Goal: Transaction & Acquisition: Purchase product/service

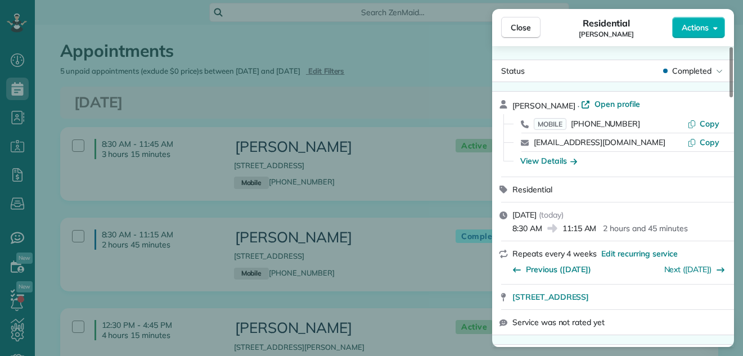
click at [510, 27] on button "Close" at bounding box center [520, 27] width 39 height 21
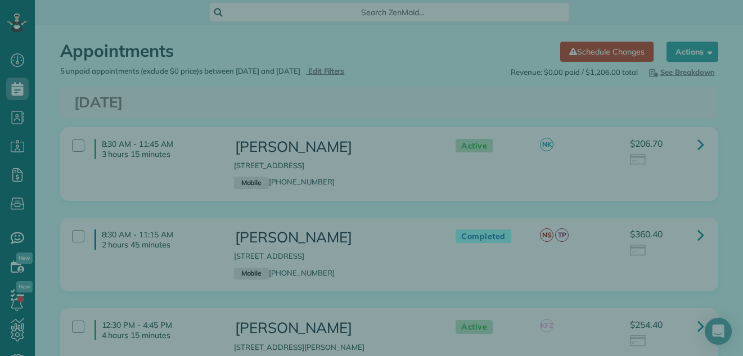
scroll to position [93, 0]
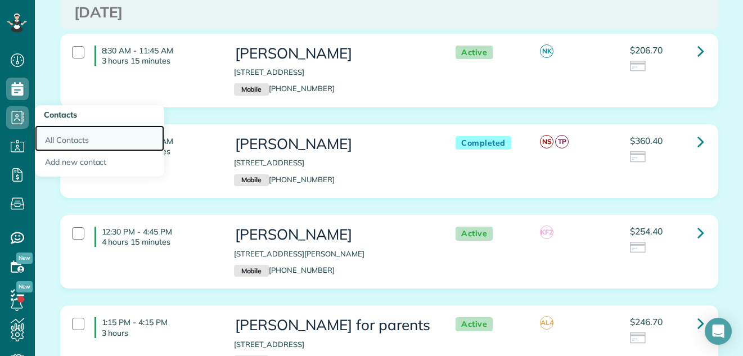
click at [68, 138] on link "All Contacts" at bounding box center [99, 138] width 129 height 26
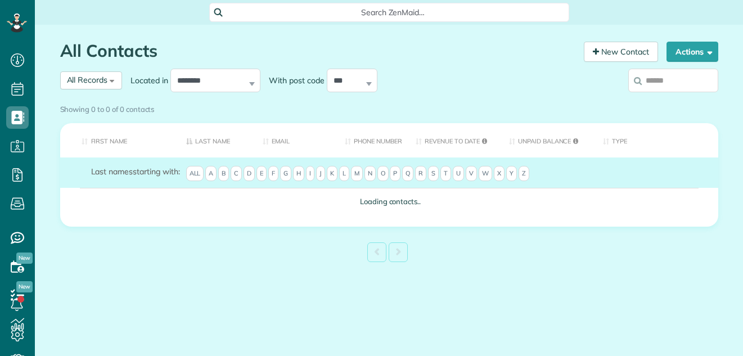
scroll to position [5, 5]
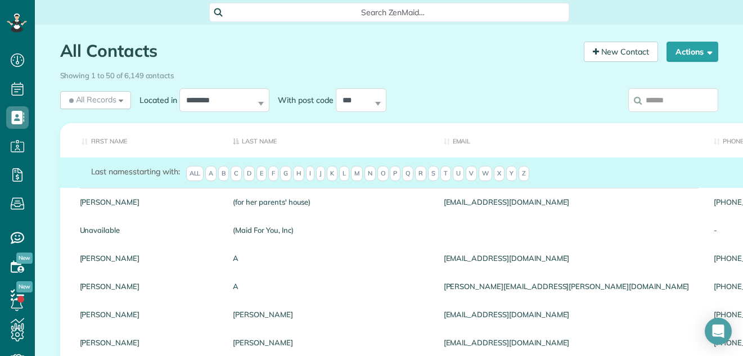
click at [649, 95] on input "search" at bounding box center [673, 100] width 90 height 24
type input "*"
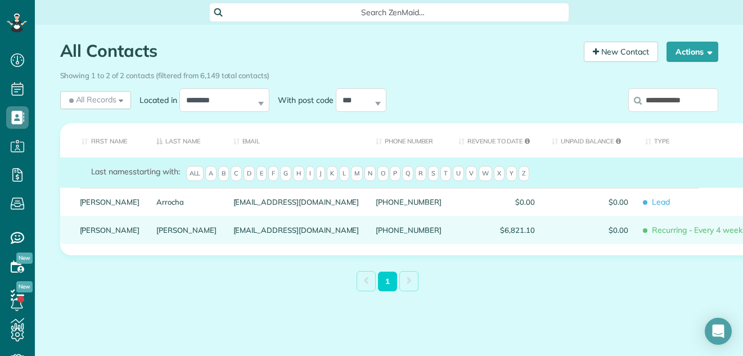
type input "**********"
click at [156, 234] on link "Jaronski" at bounding box center [186, 230] width 60 height 8
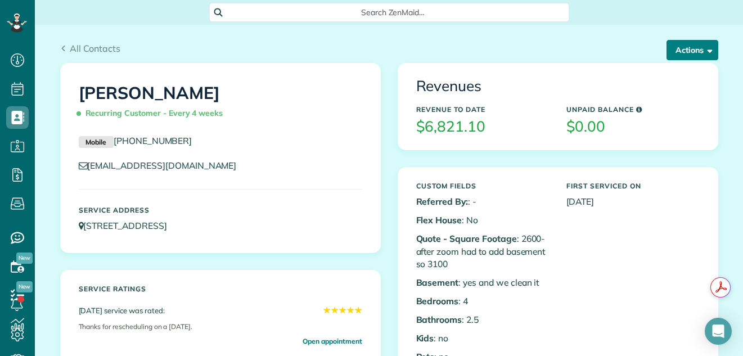
click at [686, 51] on button "Actions" at bounding box center [693, 50] width 52 height 20
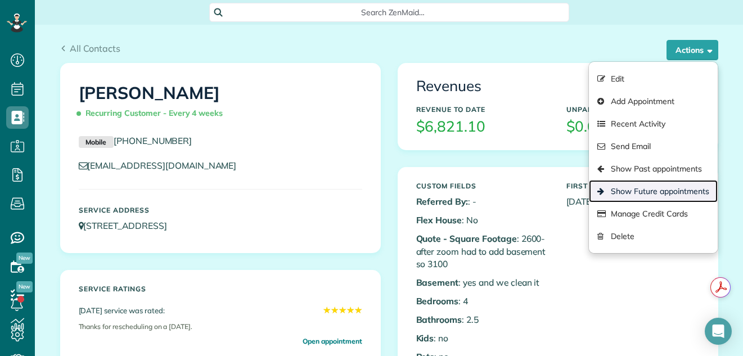
click at [639, 192] on link "Show Future appointments" at bounding box center [653, 191] width 128 height 23
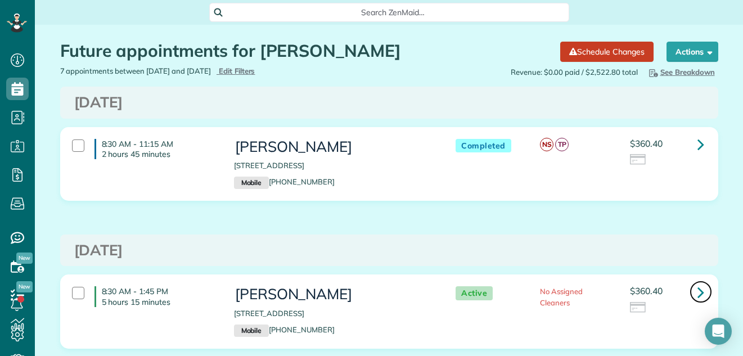
click at [698, 288] on icon at bounding box center [701, 292] width 7 height 20
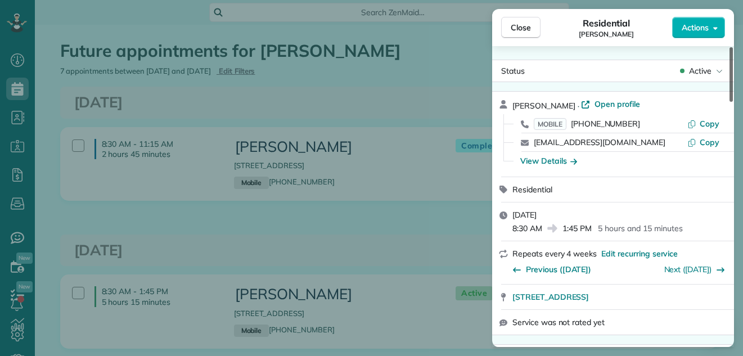
drag, startPoint x: 730, startPoint y: 60, endPoint x: 731, endPoint y: 46, distance: 14.6
click at [731, 47] on div at bounding box center [731, 74] width 3 height 55
click at [690, 23] on span "Actions" at bounding box center [695, 27] width 27 height 11
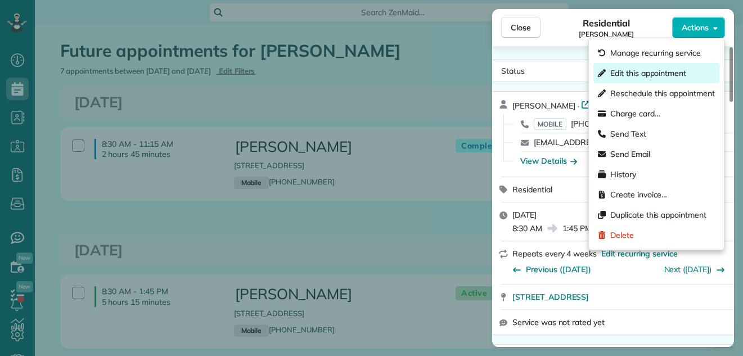
click at [634, 68] on span "Edit this appointment" at bounding box center [648, 73] width 76 height 11
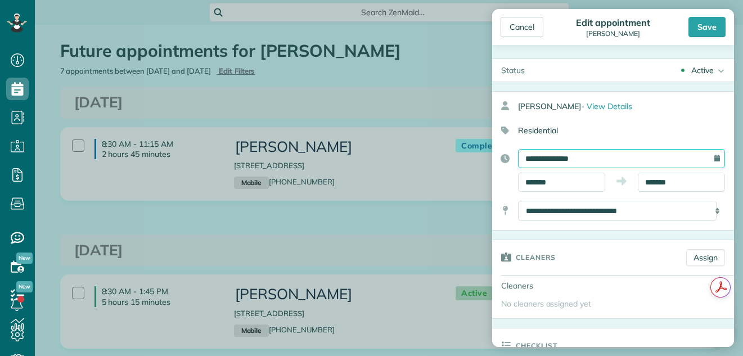
click at [534, 158] on input "**********" at bounding box center [621, 158] width 207 height 19
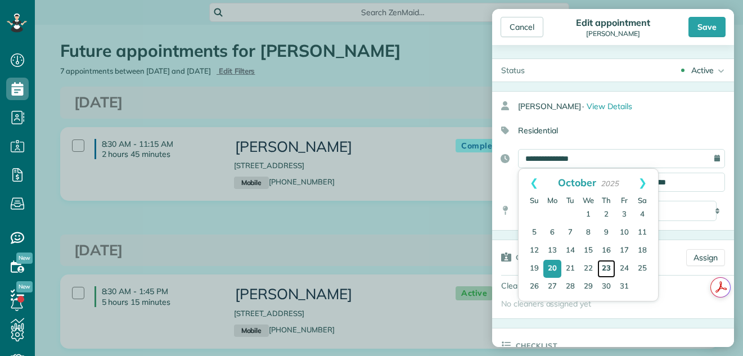
click at [605, 266] on link "23" at bounding box center [606, 269] width 18 height 18
type input "**********"
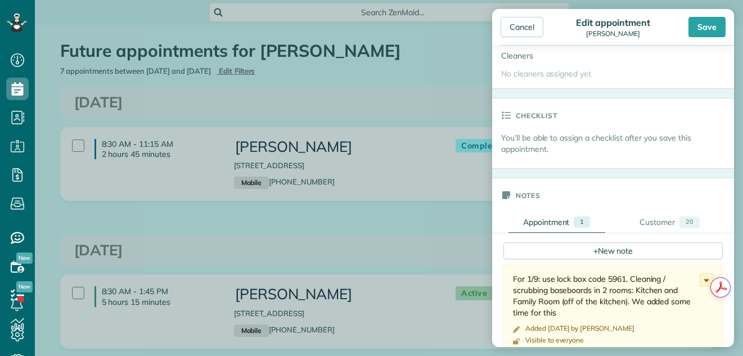
scroll to position [280, 0]
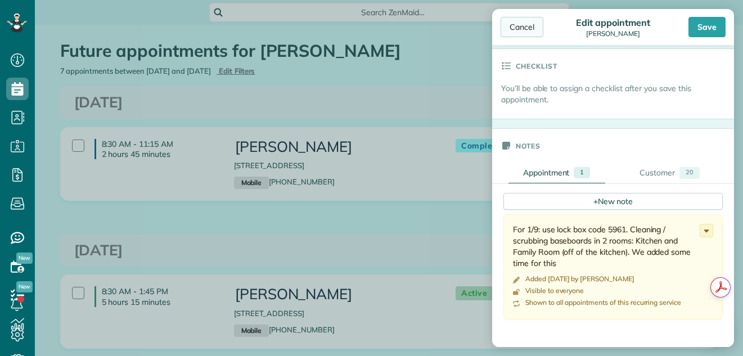
click at [525, 25] on div "Cancel" at bounding box center [522, 27] width 43 height 20
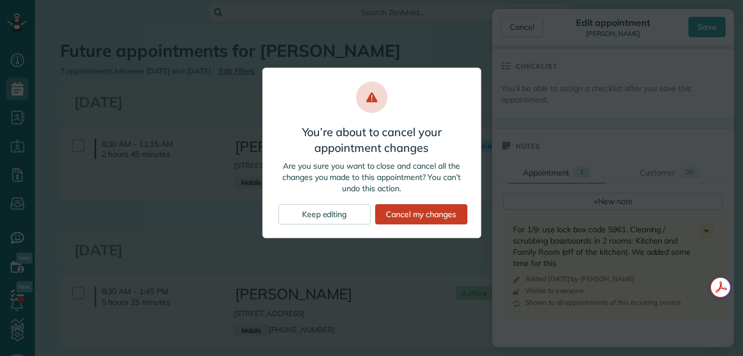
click at [457, 11] on div "You’re about to cancel your appointment changes Are you sure you want to close …" at bounding box center [371, 178] width 743 height 356
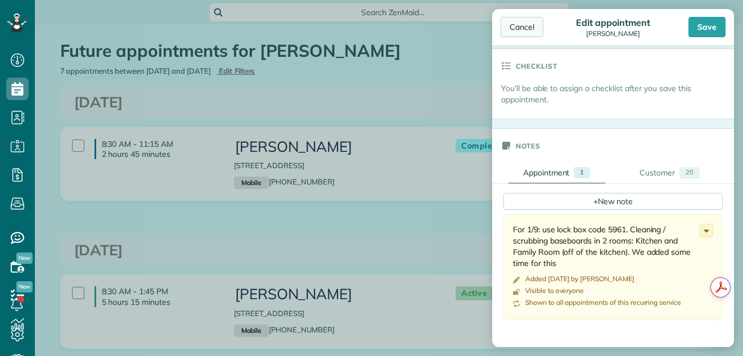
click at [509, 28] on div "Cancel" at bounding box center [522, 27] width 43 height 20
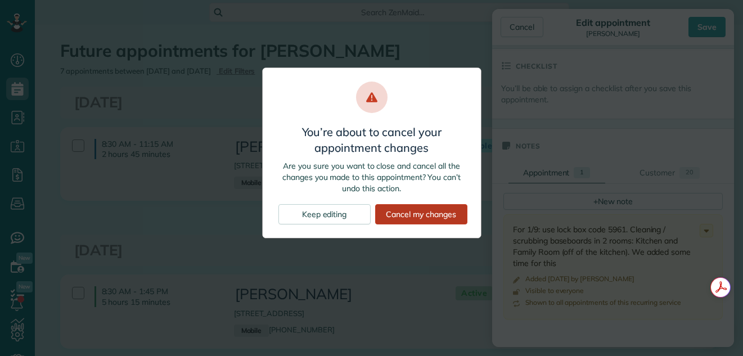
click at [419, 215] on div "Cancel my changes" at bounding box center [421, 214] width 92 height 20
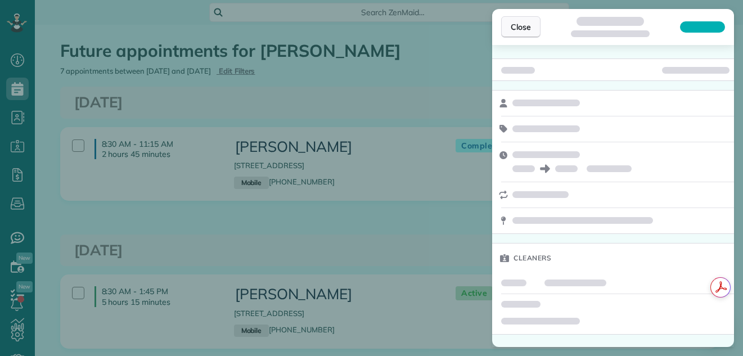
click at [503, 21] on button "Close" at bounding box center [520, 26] width 39 height 21
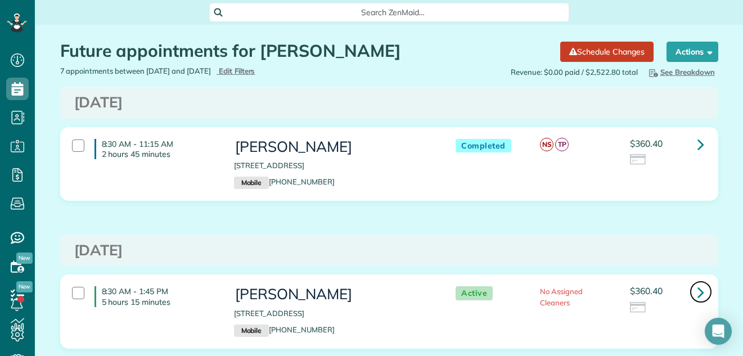
click at [698, 291] on icon at bounding box center [701, 292] width 7 height 20
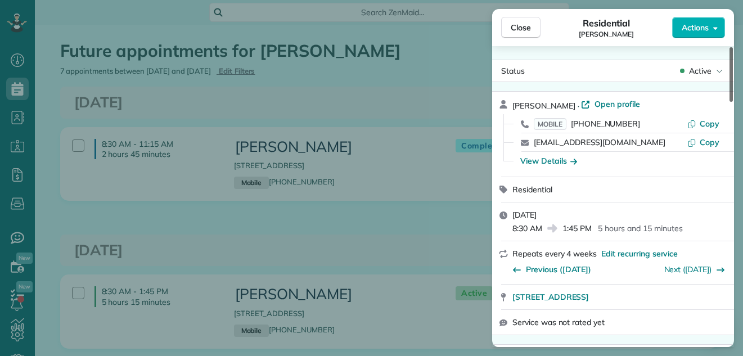
drag, startPoint x: 731, startPoint y: 92, endPoint x: 740, endPoint y: 64, distance: 29.5
click at [733, 64] on div at bounding box center [731, 74] width 3 height 55
click at [693, 28] on span "Actions" at bounding box center [695, 27] width 27 height 11
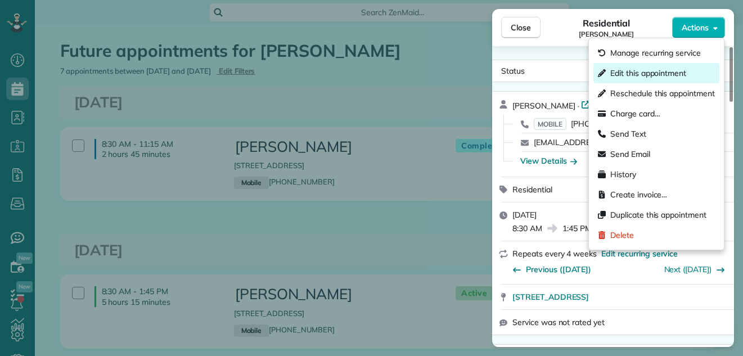
click at [629, 73] on span "Edit this appointment" at bounding box center [648, 73] width 76 height 11
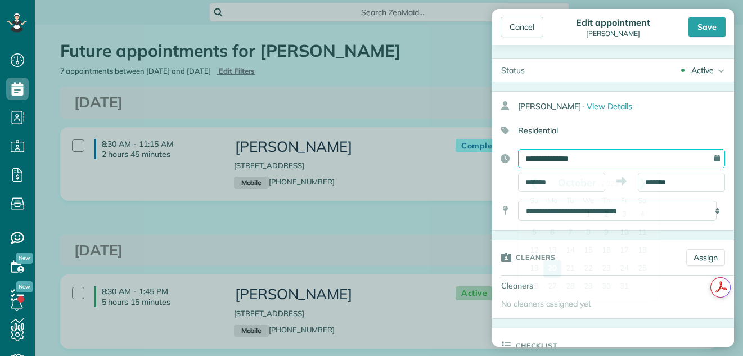
click at [574, 154] on input "**********" at bounding box center [621, 158] width 207 height 19
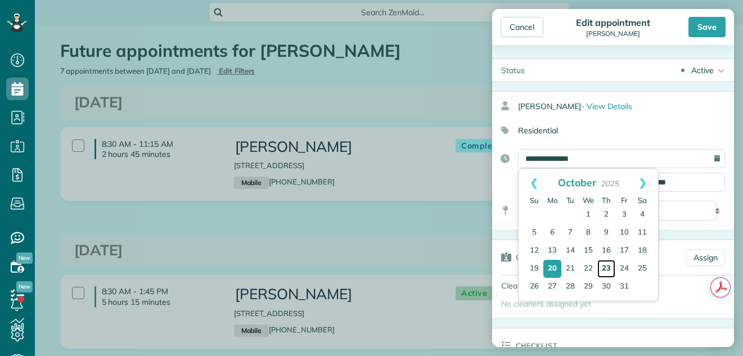
click at [605, 267] on link "23" at bounding box center [606, 269] width 18 height 18
type input "**********"
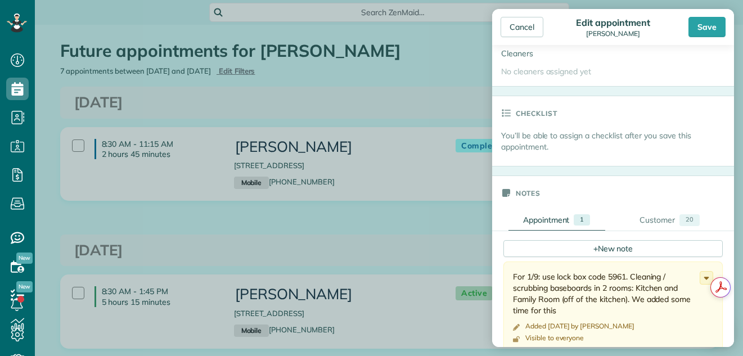
scroll to position [303, 0]
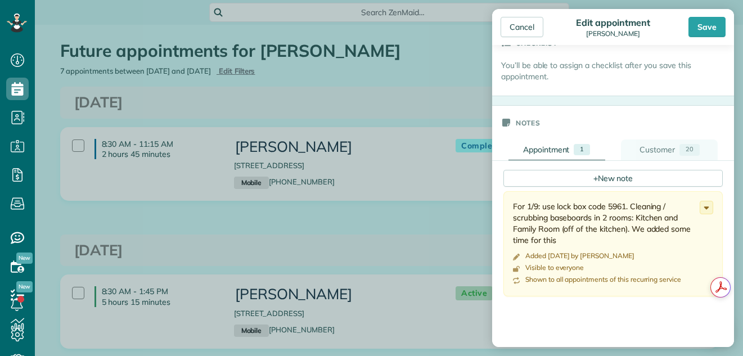
click at [655, 147] on div "Customer" at bounding box center [657, 150] width 35 height 12
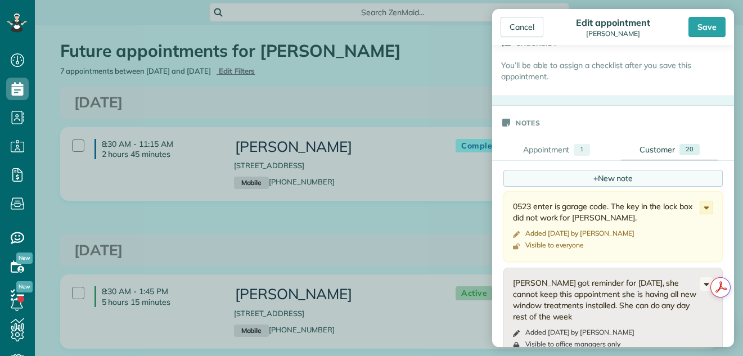
click at [627, 174] on div "+ New note" at bounding box center [612, 178] width 219 height 17
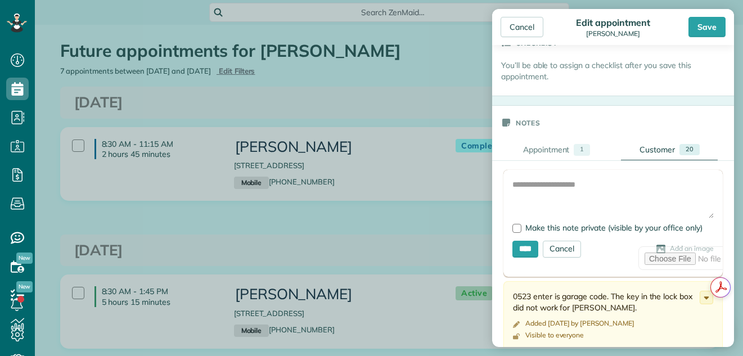
click at [548, 177] on form "Add Image Make this note private (visible by your office only) **** Cancel Add …" at bounding box center [612, 223] width 219 height 107
click at [527, 178] on form "Add Image Make this note private (visible by your office only) **** Cancel Add …" at bounding box center [612, 223] width 219 height 107
click at [523, 183] on textarea at bounding box center [612, 198] width 201 height 39
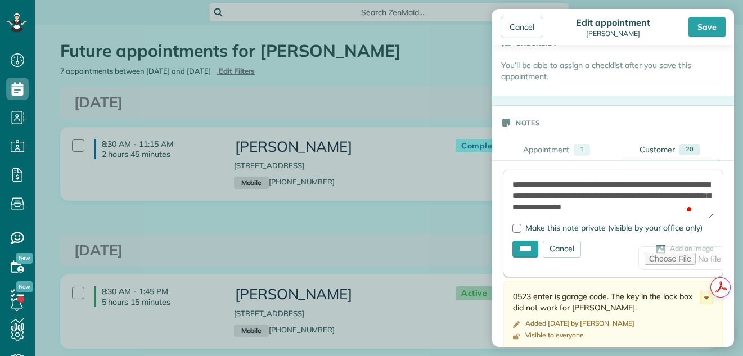
scroll to position [5, 0]
type textarea "**********"
click at [518, 28] on div "Cancel" at bounding box center [522, 27] width 43 height 20
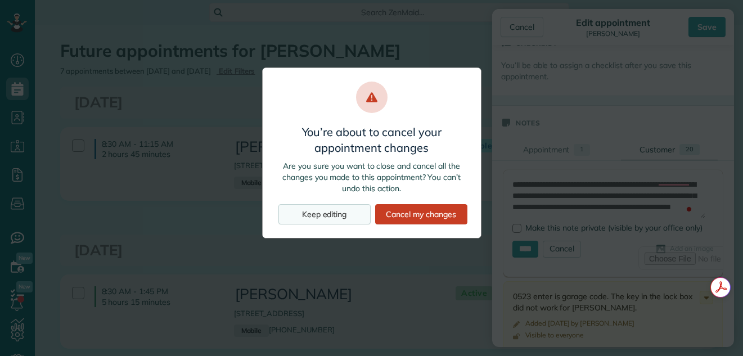
click at [331, 214] on div "Keep editing" at bounding box center [324, 214] width 92 height 20
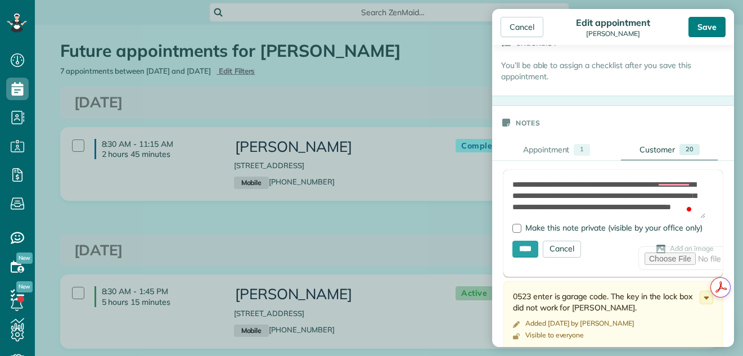
click at [702, 25] on div "Save" at bounding box center [707, 27] width 37 height 20
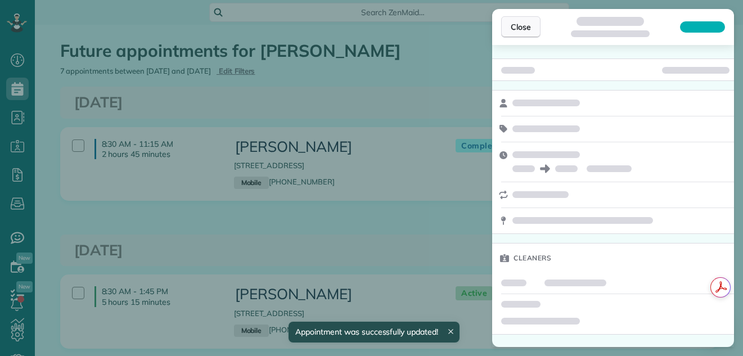
click at [525, 21] on button "Close" at bounding box center [520, 26] width 39 height 21
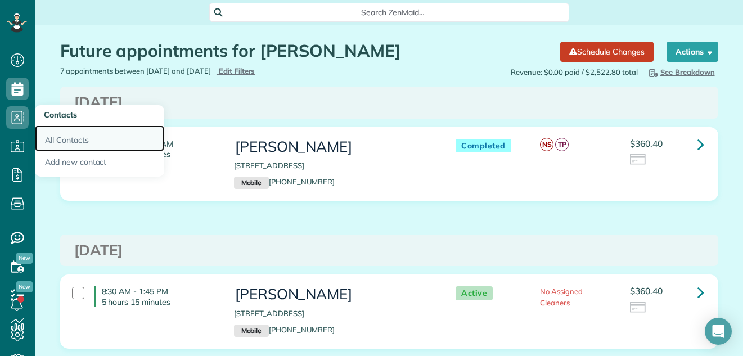
click at [65, 134] on link "All Contacts" at bounding box center [99, 138] width 129 height 26
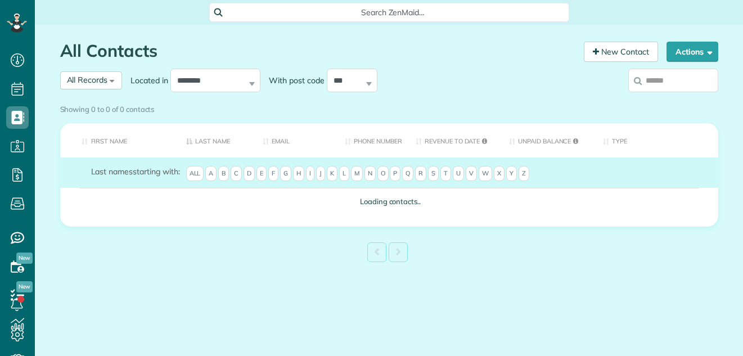
scroll to position [5, 5]
click at [651, 100] on div "Showing 0 to 0 of 0 contacts" at bounding box center [389, 107] width 658 height 15
click at [651, 100] on div "Showing 0 to 0 of 0 contacts" at bounding box center [389, 110] width 675 height 20
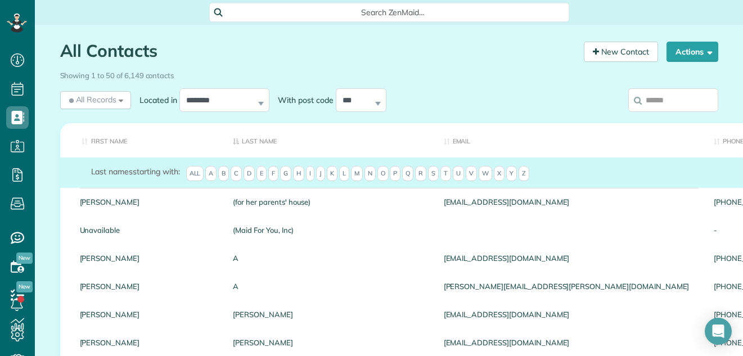
click at [645, 97] on input "search" at bounding box center [673, 100] width 90 height 24
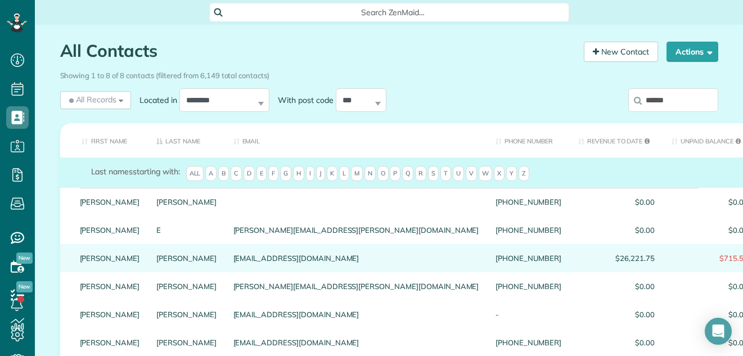
type input "******"
click at [87, 262] on link "Marsha" at bounding box center [110, 258] width 60 height 8
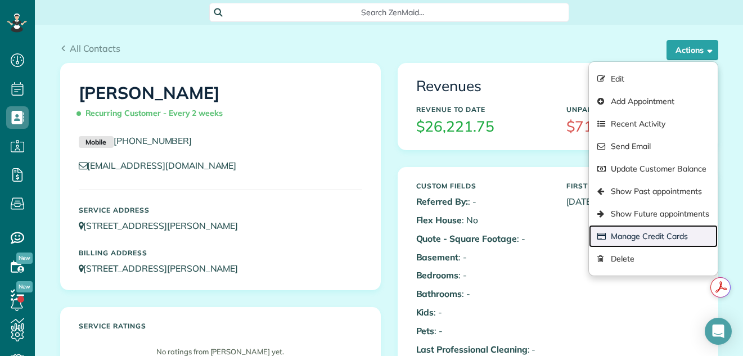
click at [641, 235] on link "Manage Credit Cards" at bounding box center [653, 236] width 128 height 23
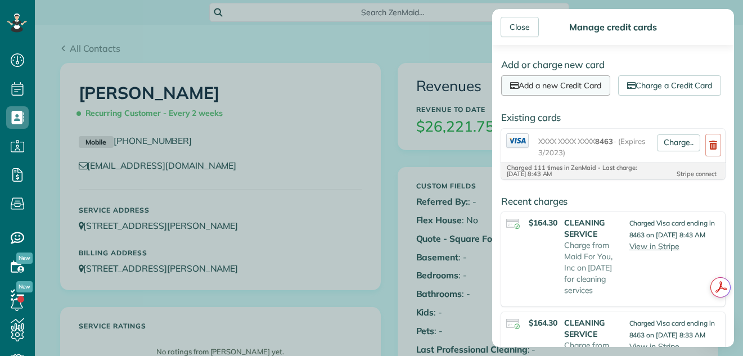
click at [580, 78] on link "Add a new Credit Card" at bounding box center [555, 85] width 109 height 20
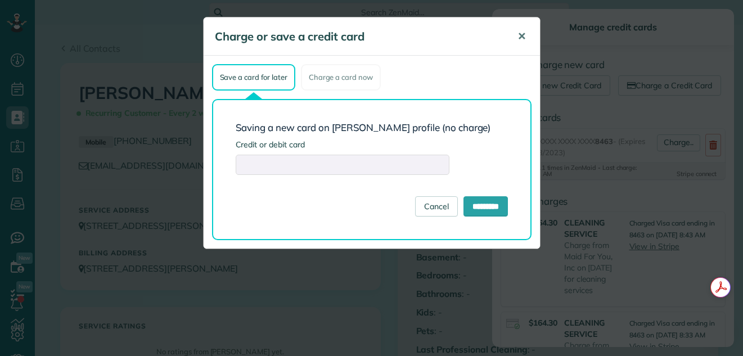
click at [520, 38] on span "✕" at bounding box center [522, 36] width 8 height 13
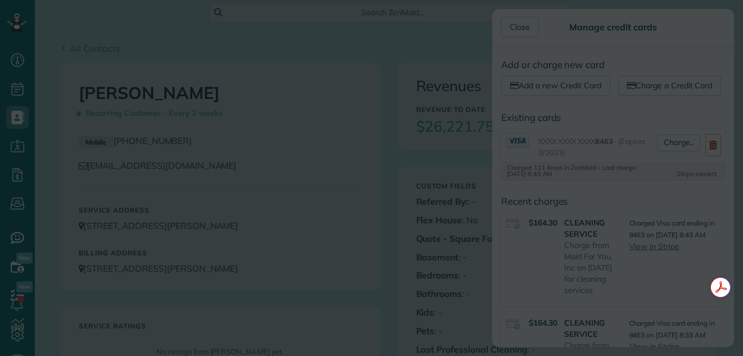
click at [520, 38] on div "Charge or save a credit card ✕ Save a card for later Charge a card now Saving a…" at bounding box center [372, 75] width 338 height 232
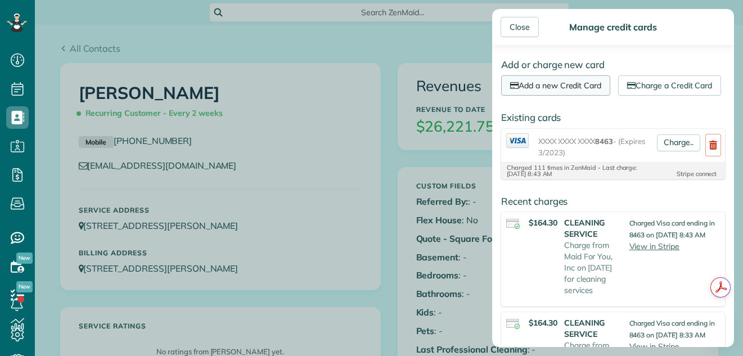
click at [557, 85] on link "Add a new Credit Card" at bounding box center [555, 85] width 109 height 20
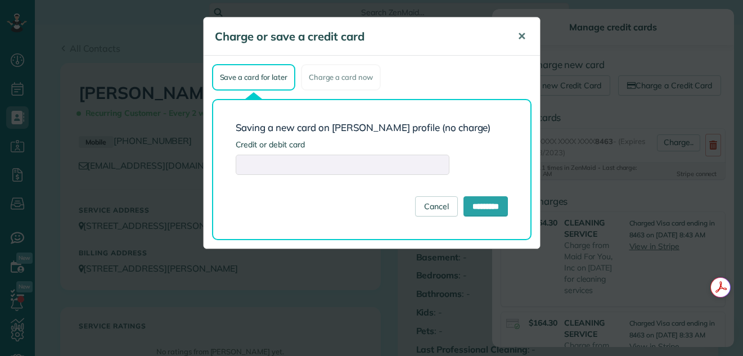
click at [518, 34] on span "✕" at bounding box center [522, 36] width 8 height 13
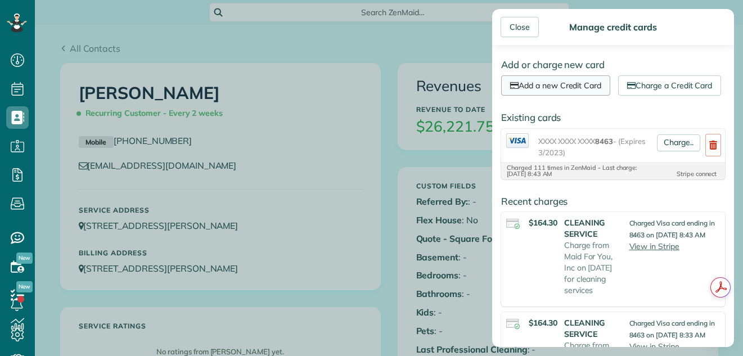
click at [562, 80] on link "Add a new Credit Card" at bounding box center [555, 85] width 109 height 20
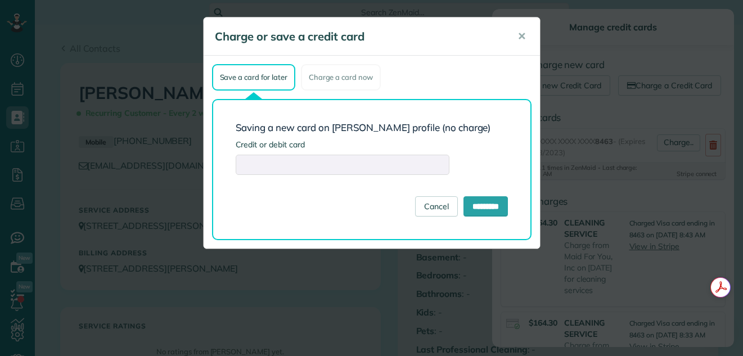
click at [525, 156] on div "Saving a new card on Marsha Fischer's profile (no charge) Credit or debit card …" at bounding box center [372, 169] width 320 height 141
click at [486, 204] on input "*********" at bounding box center [486, 206] width 44 height 20
type input "**********"
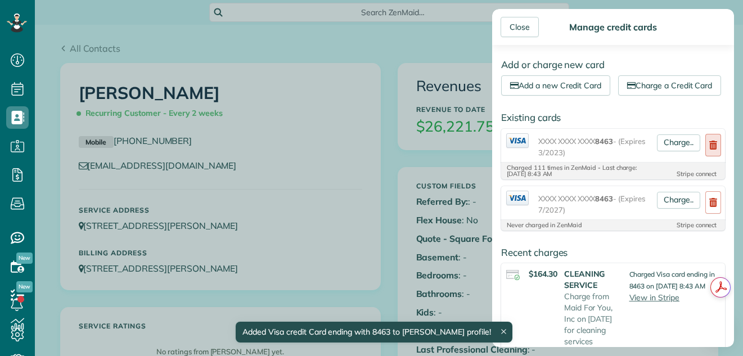
click at [709, 150] on use at bounding box center [713, 145] width 8 height 9
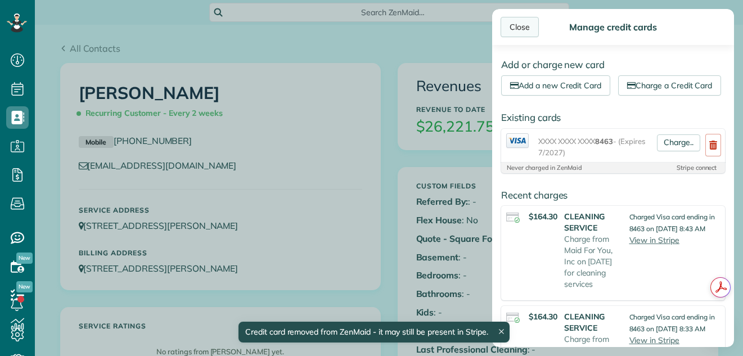
click at [514, 28] on div "Close" at bounding box center [520, 27] width 38 height 20
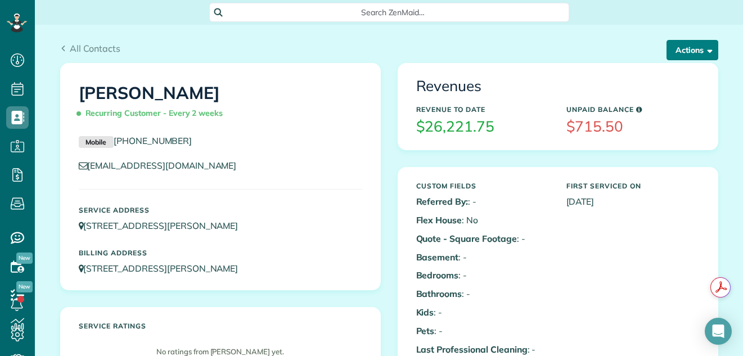
click at [685, 47] on button "Actions" at bounding box center [693, 50] width 52 height 20
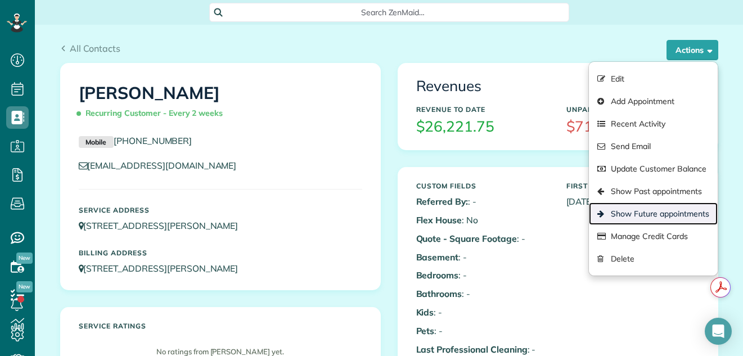
click at [628, 214] on link "Show Future appointments" at bounding box center [653, 214] width 128 height 23
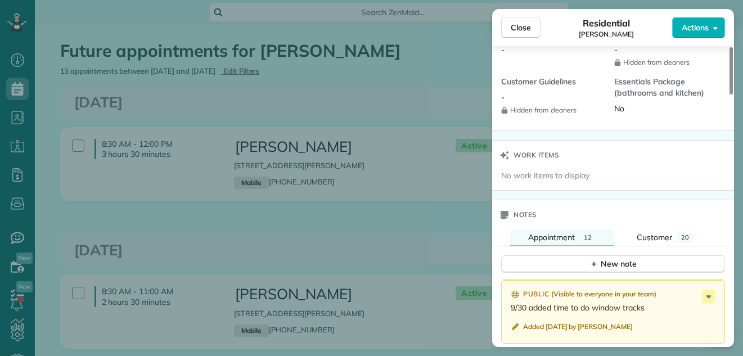
scroll to position [1088, 0]
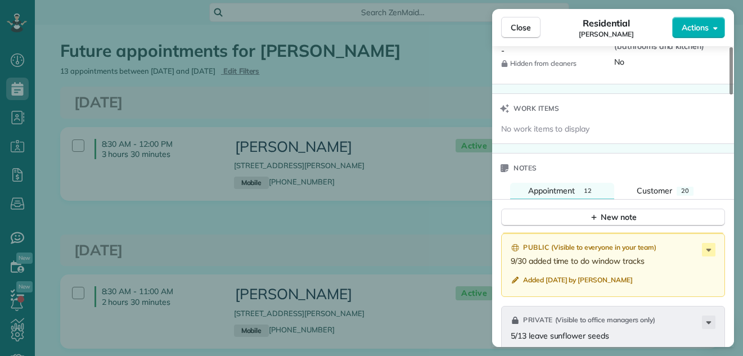
drag, startPoint x: 730, startPoint y: 56, endPoint x: 721, endPoint y: 226, distance: 170.7
click at [730, 95] on div at bounding box center [731, 70] width 3 height 47
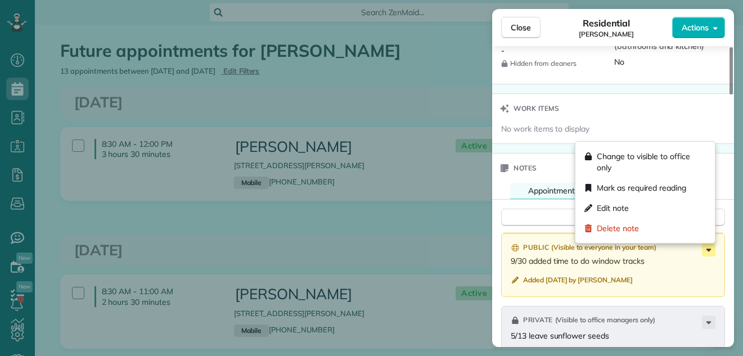
click at [709, 248] on icon at bounding box center [709, 250] width 14 height 14
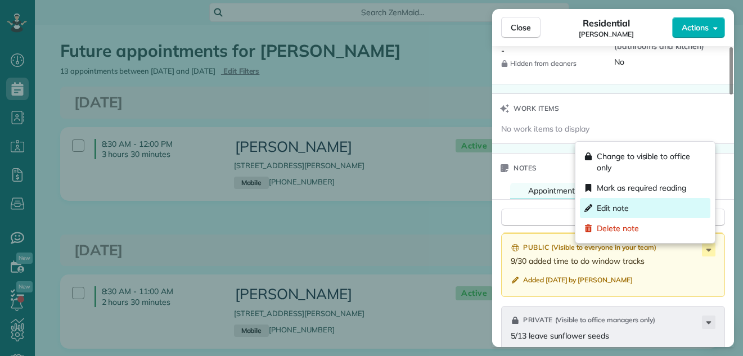
click at [625, 205] on span "Edit note" at bounding box center [613, 208] width 32 height 11
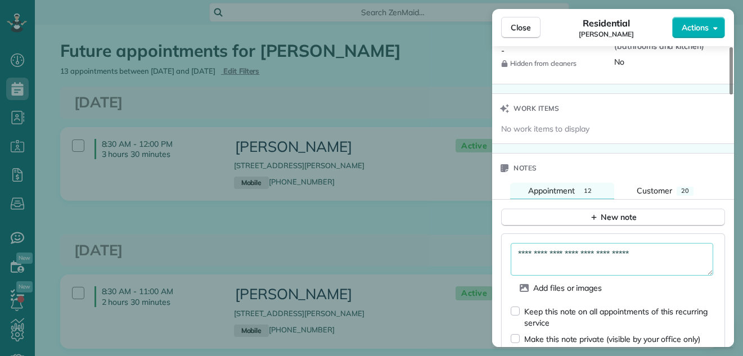
click at [661, 249] on textarea "**********" at bounding box center [612, 259] width 203 height 33
type textarea "**********"
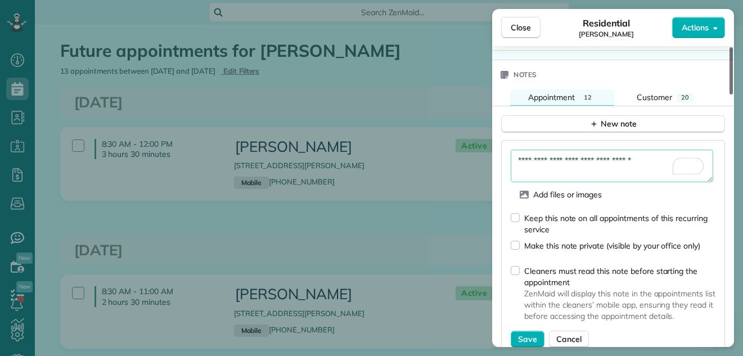
scroll to position [1193, 0]
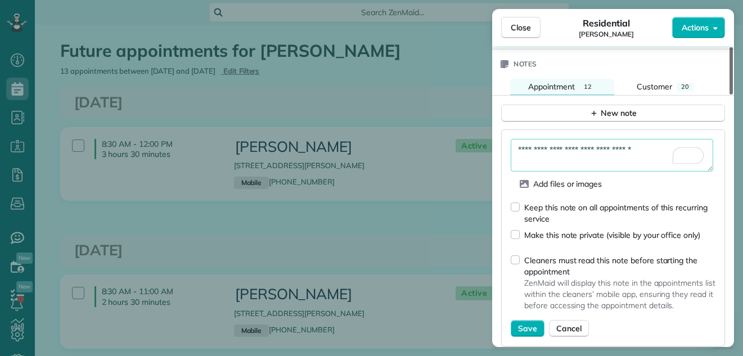
drag, startPoint x: 730, startPoint y: 221, endPoint x: 730, endPoint y: 237, distance: 16.3
click at [730, 95] on div at bounding box center [731, 70] width 3 height 47
click at [531, 329] on span "Save" at bounding box center [527, 328] width 19 height 11
click at [523, 26] on span "Close" at bounding box center [521, 27] width 20 height 11
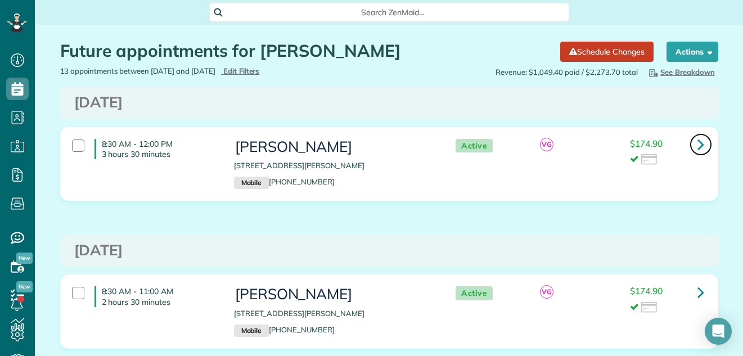
click at [698, 143] on icon at bounding box center [701, 144] width 7 height 20
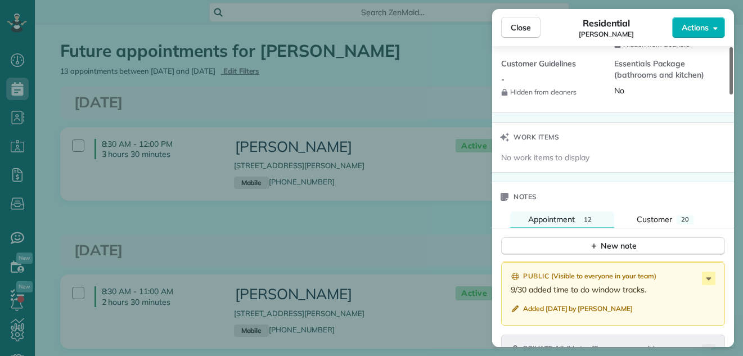
scroll to position [1085, 0]
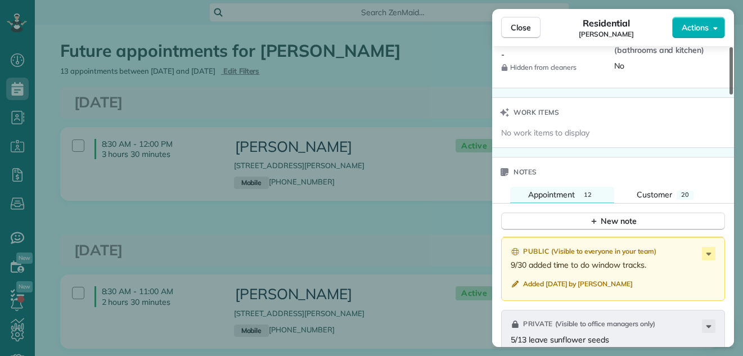
drag, startPoint x: 730, startPoint y: 70, endPoint x: 752, endPoint y: 240, distance: 171.2
click at [733, 95] on div at bounding box center [731, 70] width 3 height 47
click at [659, 195] on span "Customer" at bounding box center [654, 195] width 35 height 10
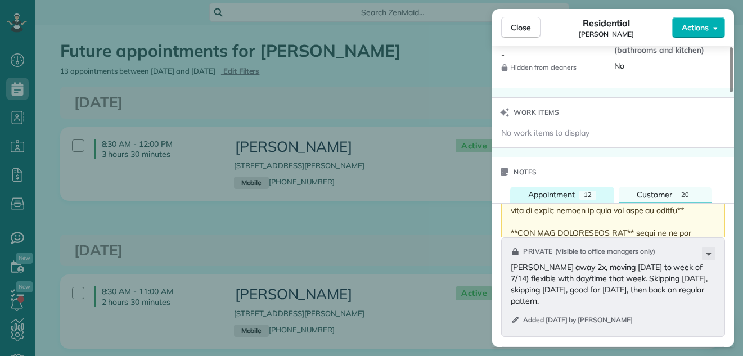
click at [560, 197] on span "Appointment" at bounding box center [551, 195] width 47 height 10
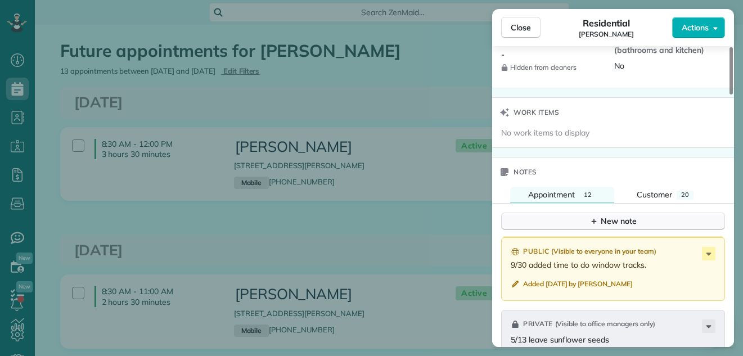
click at [625, 221] on div "New note" at bounding box center [613, 221] width 47 height 12
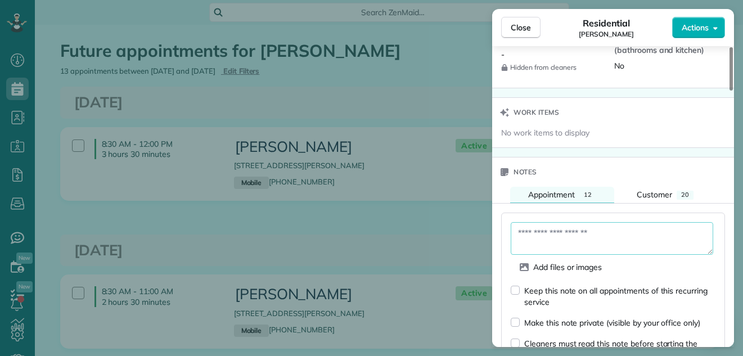
click at [561, 231] on textarea at bounding box center [612, 238] width 203 height 33
click at [613, 246] on textarea "**********" at bounding box center [612, 238] width 203 height 33
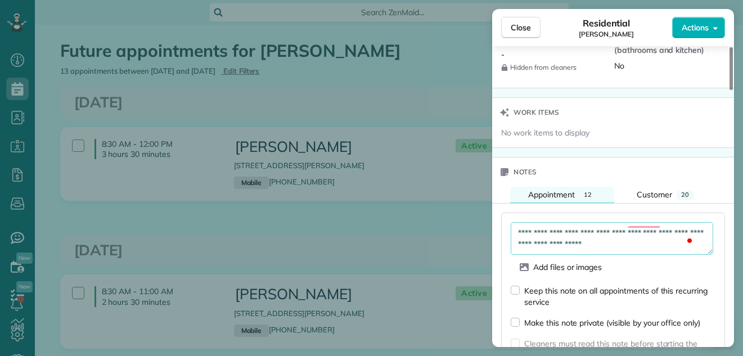
scroll to position [11, 0]
type textarea "**********"
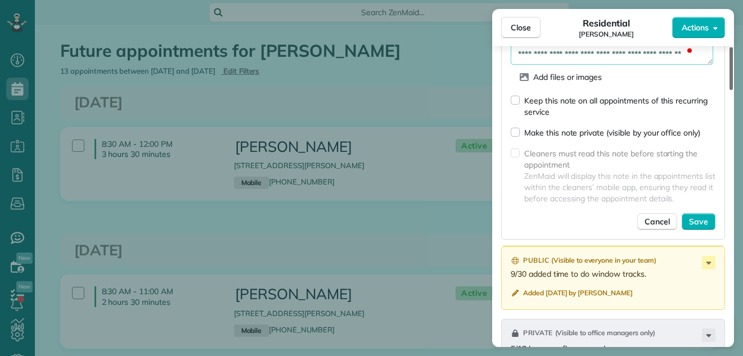
drag, startPoint x: 732, startPoint y: 204, endPoint x: 728, endPoint y: 234, distance: 30.6
click at [730, 90] on div at bounding box center [731, 68] width 3 height 43
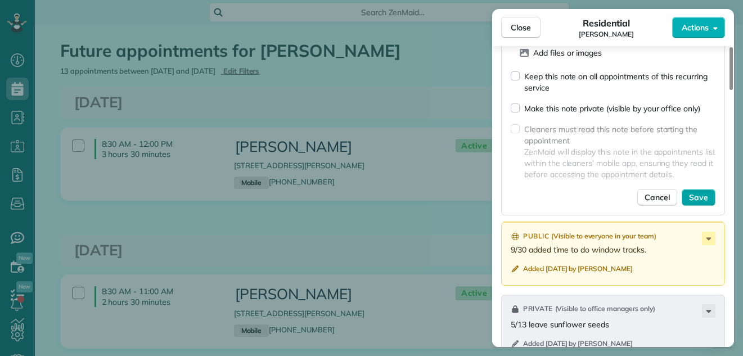
click at [705, 196] on span "Save" at bounding box center [698, 197] width 19 height 11
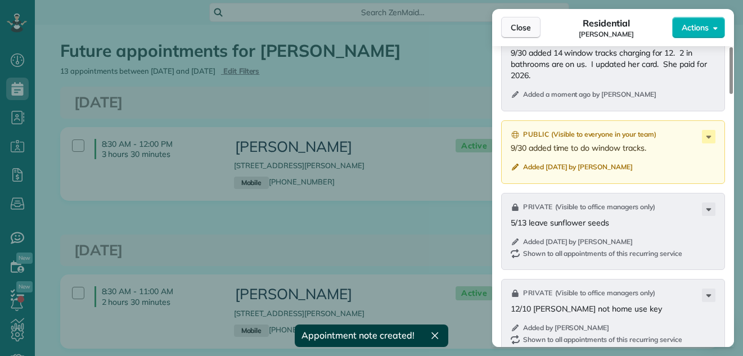
click at [521, 29] on span "Close" at bounding box center [521, 27] width 20 height 11
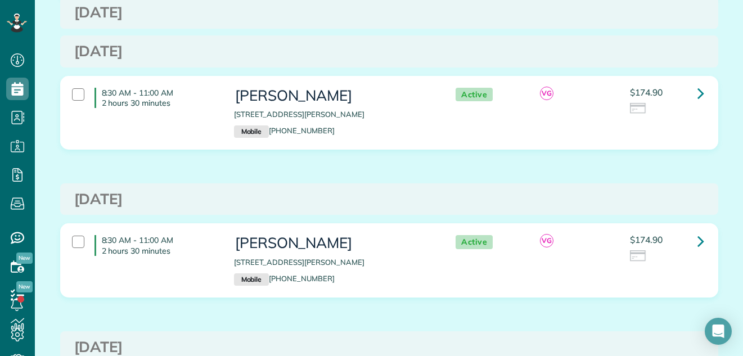
scroll to position [1096, 0]
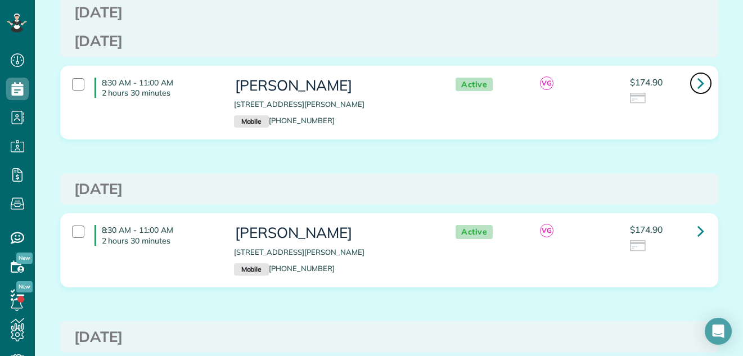
click at [698, 82] on icon at bounding box center [701, 83] width 7 height 20
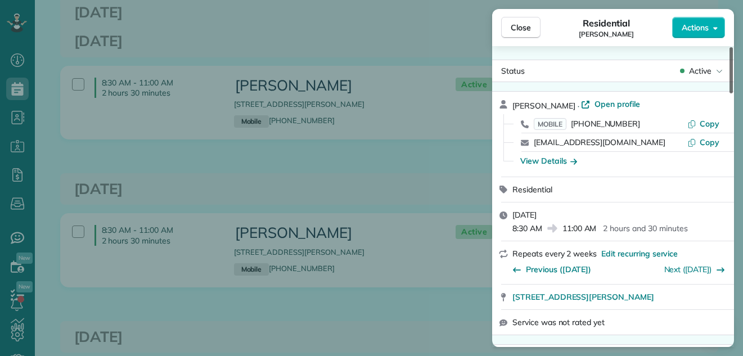
drag, startPoint x: 731, startPoint y: 68, endPoint x: 745, endPoint y: 35, distance: 35.8
click at [733, 47] on div at bounding box center [731, 70] width 3 height 46
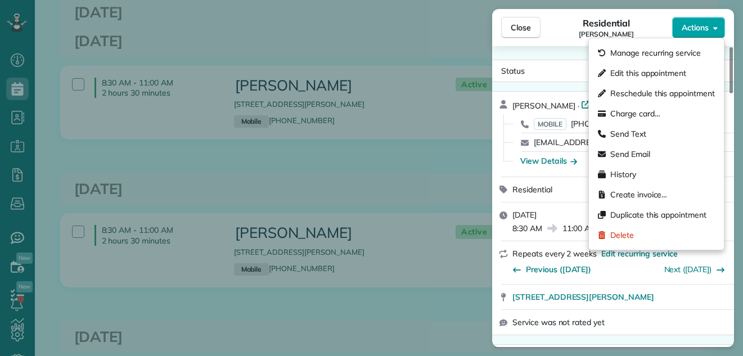
click at [690, 25] on span "Actions" at bounding box center [695, 27] width 27 height 11
click at [575, 26] on div "Residential Marsha Fischer" at bounding box center [607, 27] width 132 height 23
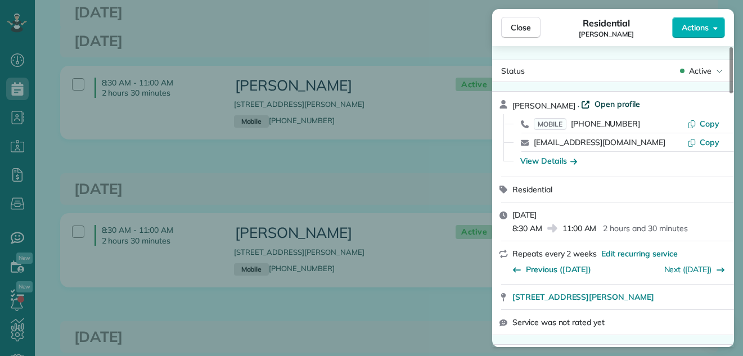
click at [602, 102] on span "Open profile" at bounding box center [618, 103] width 46 height 11
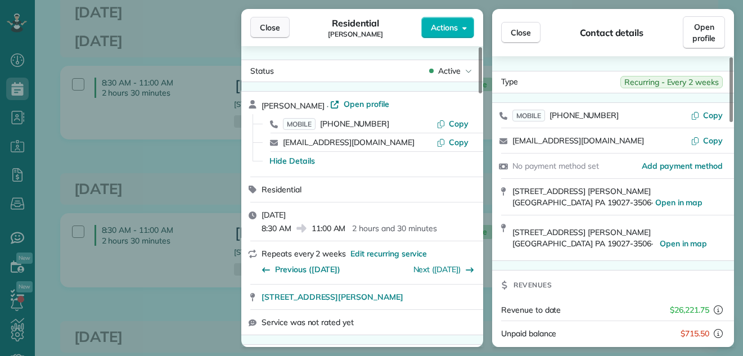
click at [265, 24] on span "Close" at bounding box center [270, 27] width 20 height 11
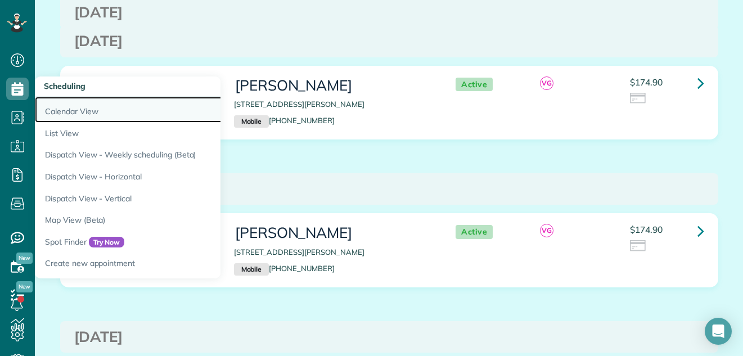
click at [56, 110] on link "Calendar View" at bounding box center [175, 110] width 281 height 26
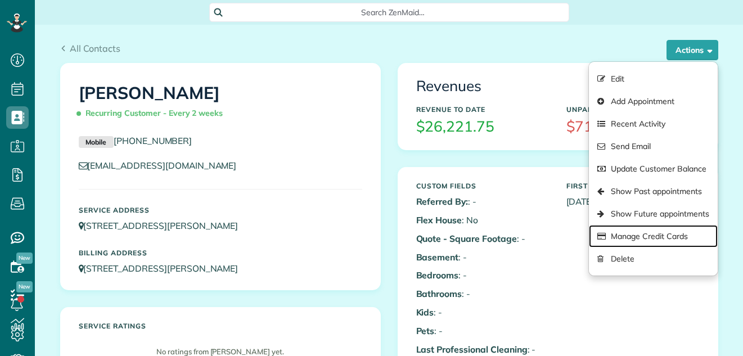
click at [638, 236] on link "Manage Credit Cards" at bounding box center [653, 236] width 128 height 23
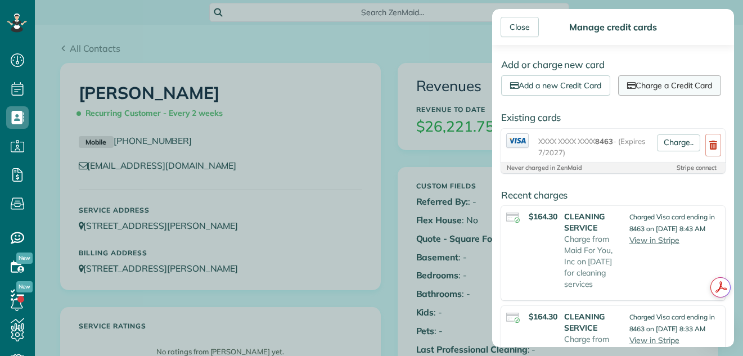
click at [618, 96] on link "Charge a Credit Card" at bounding box center [669, 85] width 103 height 20
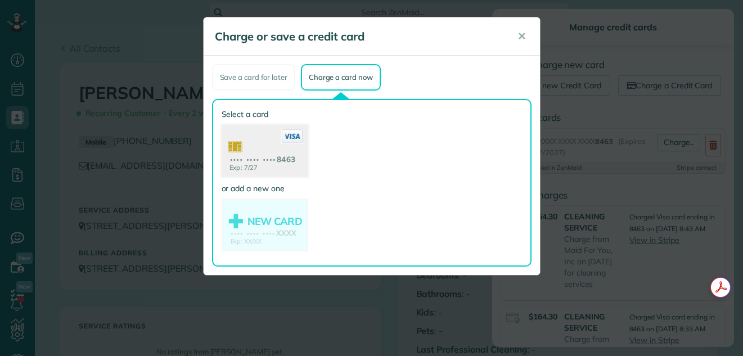
click at [272, 142] on use at bounding box center [264, 152] width 87 height 55
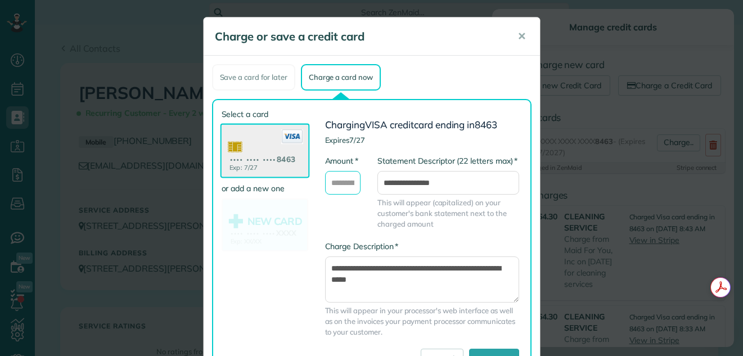
click at [338, 184] on input "* Amount" at bounding box center [343, 183] width 36 height 24
type input "*******"
click at [325, 268] on textarea "**********" at bounding box center [422, 280] width 194 height 46
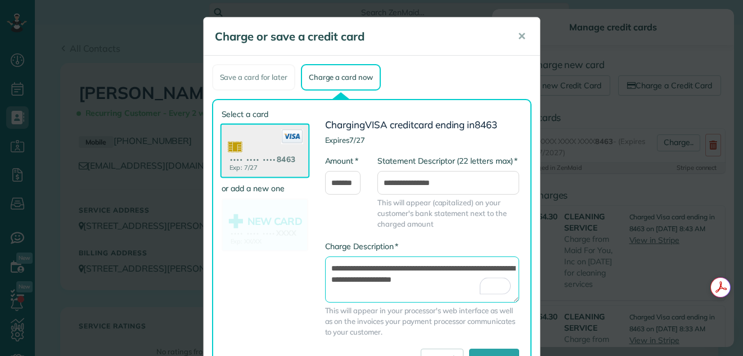
scroll to position [52, 0]
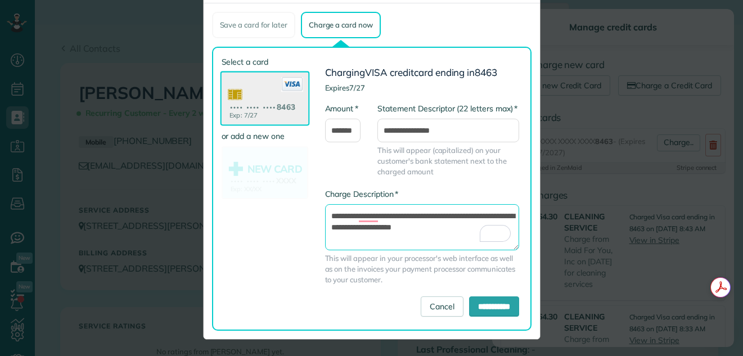
click at [409, 217] on textarea "**********" at bounding box center [422, 227] width 194 height 46
type textarea "**********"
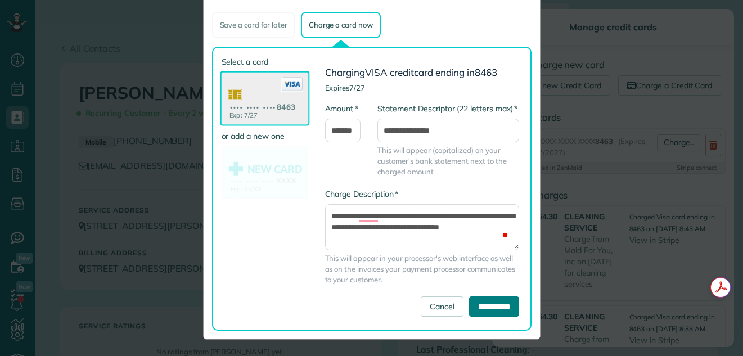
click at [469, 305] on input "**********" at bounding box center [494, 306] width 50 height 20
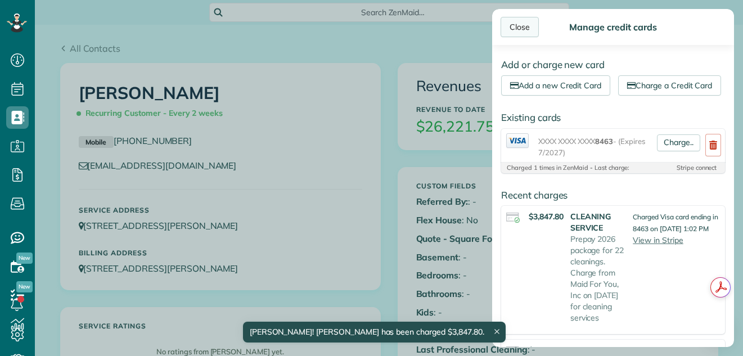
click at [513, 28] on div "Close" at bounding box center [520, 27] width 38 height 20
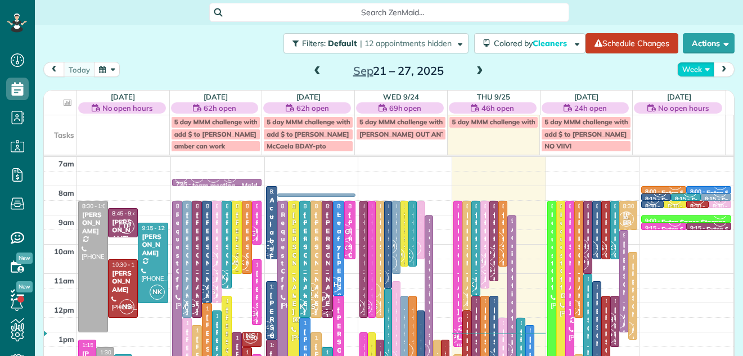
click at [678, 69] on button "Week" at bounding box center [695, 69] width 37 height 15
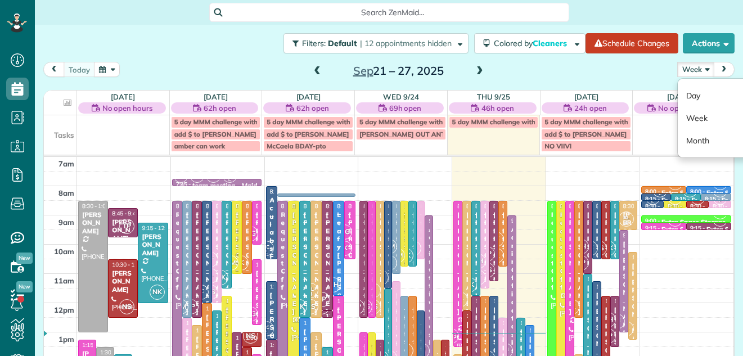
scroll to position [5, 5]
click at [683, 93] on link "Day" at bounding box center [722, 95] width 89 height 23
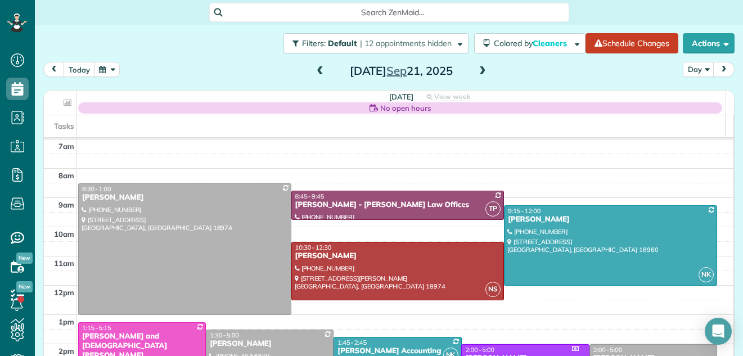
click at [478, 71] on span at bounding box center [482, 71] width 12 height 10
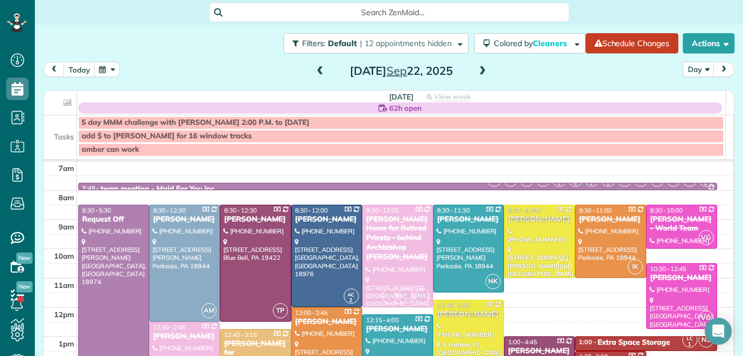
click at [478, 71] on span at bounding box center [482, 71] width 12 height 10
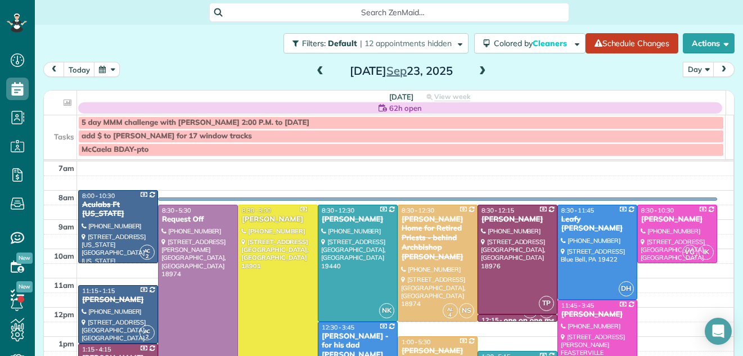
click at [478, 71] on span at bounding box center [482, 71] width 12 height 10
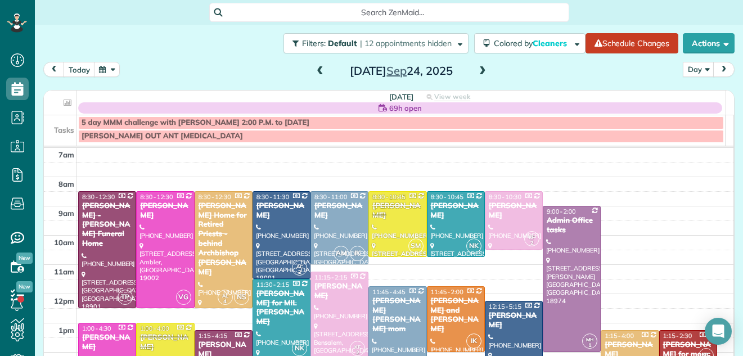
click at [478, 71] on span at bounding box center [482, 71] width 12 height 10
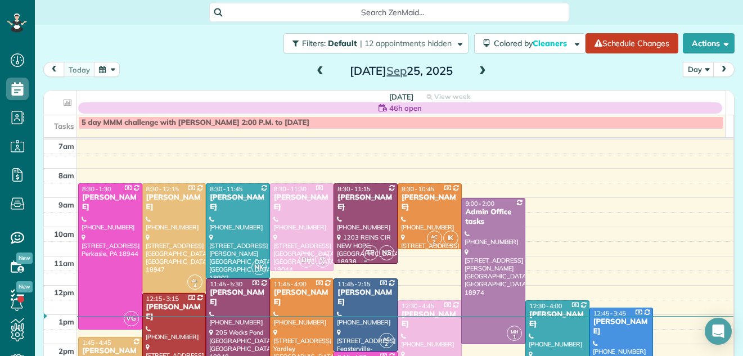
click at [341, 214] on div at bounding box center [365, 223] width 63 height 79
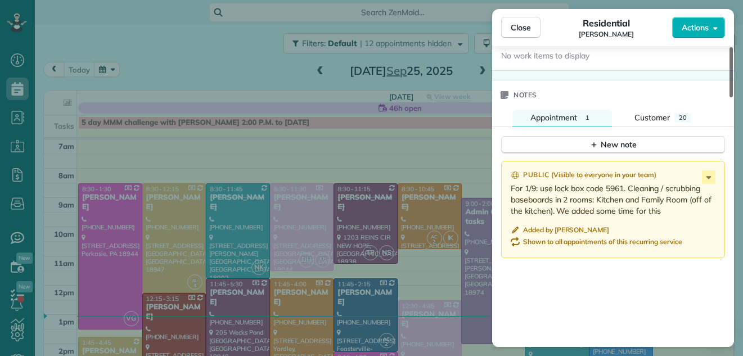
scroll to position [1184, 0]
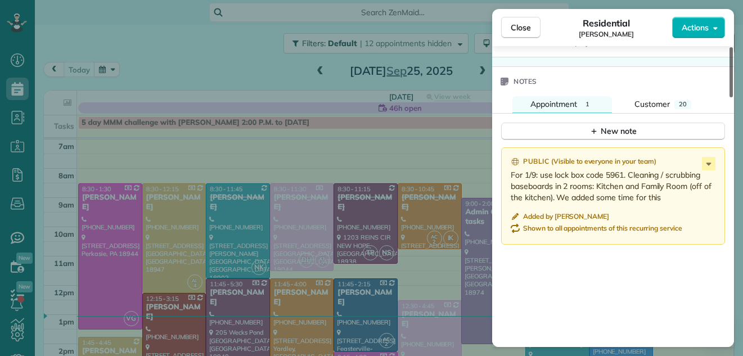
drag, startPoint x: 731, startPoint y: 76, endPoint x: 763, endPoint y: 273, distance: 200.1
click at [733, 97] on div at bounding box center [731, 72] width 3 height 50
click at [654, 99] on span "Customer" at bounding box center [652, 104] width 35 height 10
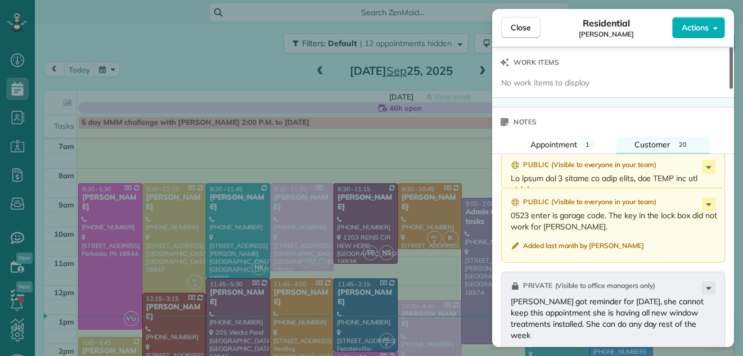
scroll to position [1159, 0]
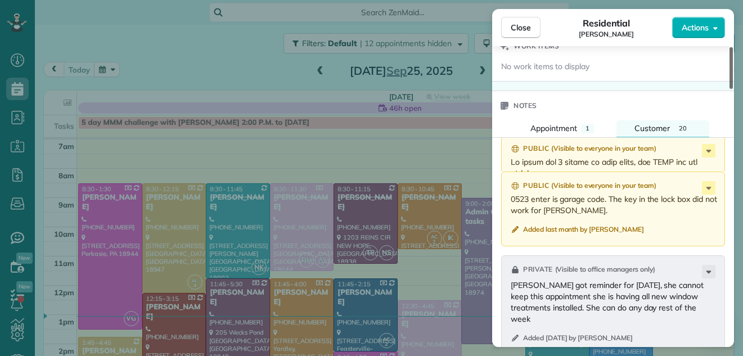
click at [733, 89] on div at bounding box center [731, 68] width 3 height 42
click at [672, 154] on div "Public ( Visible to everyone in your team )" at bounding box center [614, 149] width 207 height 10
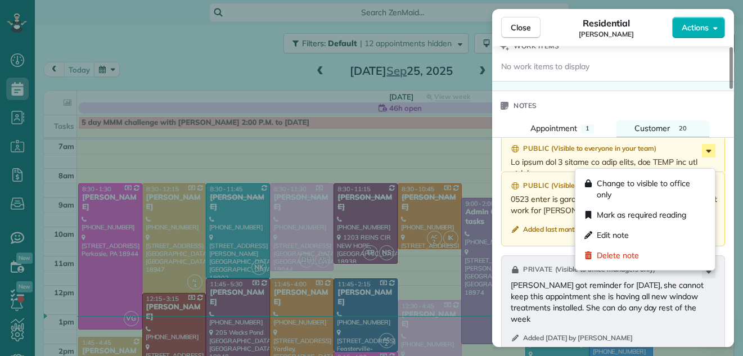
click at [708, 158] on icon at bounding box center [709, 151] width 14 height 14
click at [605, 235] on span "Edit note" at bounding box center [613, 235] width 32 height 11
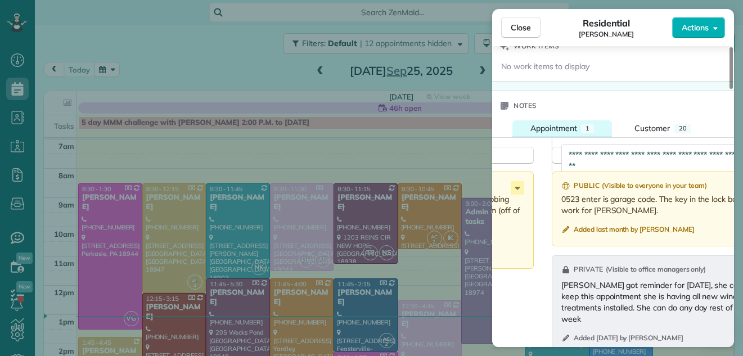
click at [565, 124] on span "Appointment" at bounding box center [553, 128] width 47 height 10
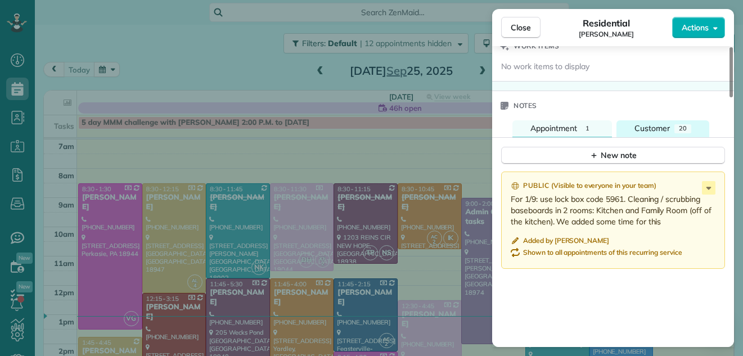
click at [646, 123] on div "Customer" at bounding box center [652, 129] width 35 height 12
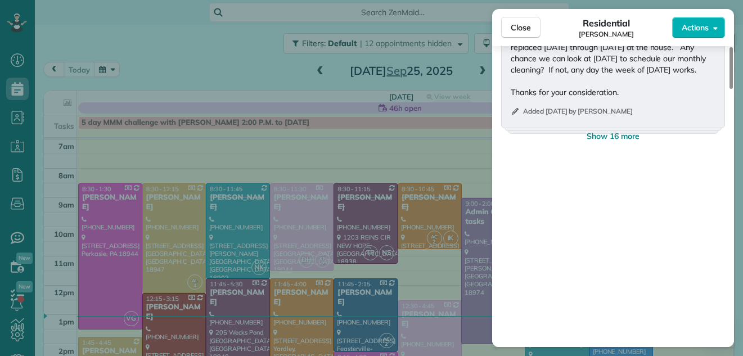
drag, startPoint x: 732, startPoint y: 213, endPoint x: 726, endPoint y: 282, distance: 70.0
click at [730, 89] on div at bounding box center [731, 68] width 3 height 42
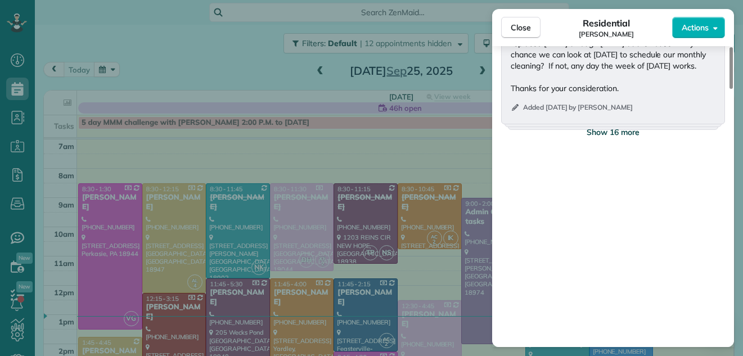
click at [636, 133] on span "Show 16 more" at bounding box center [613, 132] width 53 height 11
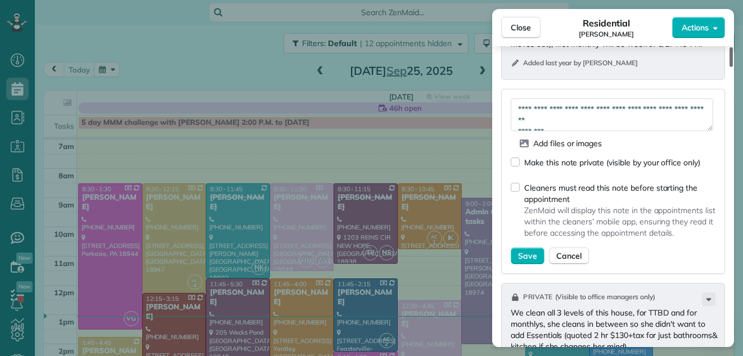
scroll to position [3410, 0]
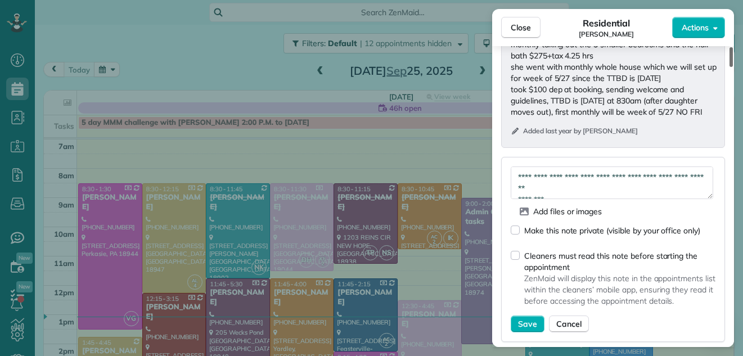
drag, startPoint x: 731, startPoint y: 173, endPoint x: 729, endPoint y: 288, distance: 115.3
click at [730, 67] on div at bounding box center [731, 57] width 3 height 20
click at [526, 330] on span "Save" at bounding box center [527, 323] width 19 height 11
type textarea "**********"
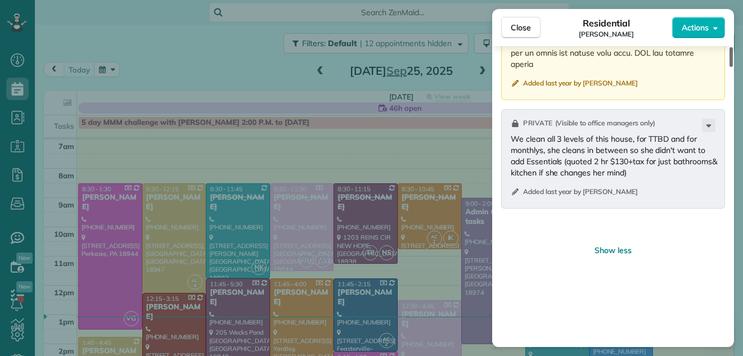
scroll to position [3921, 0]
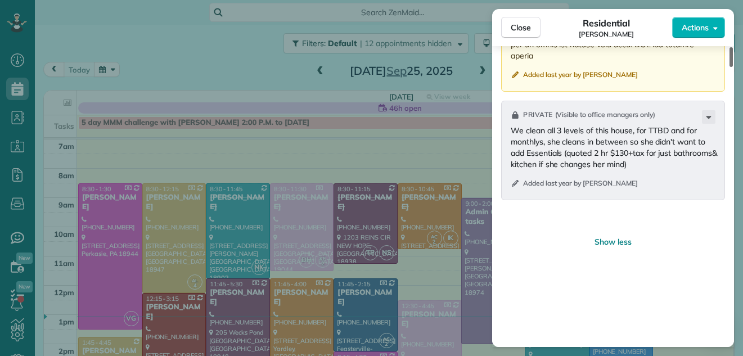
drag, startPoint x: 731, startPoint y: 275, endPoint x: 729, endPoint y: 308, distance: 33.8
click at [730, 67] on div at bounding box center [731, 57] width 3 height 20
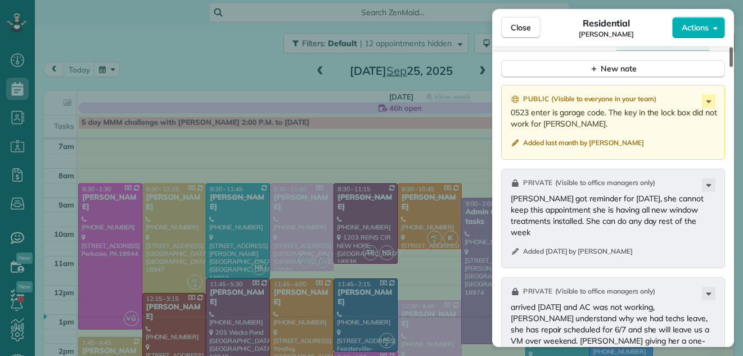
scroll to position [1254, 0]
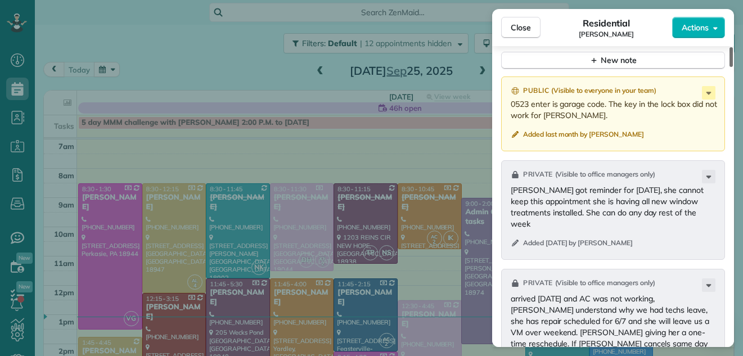
drag, startPoint x: 729, startPoint y: 308, endPoint x: 735, endPoint y: 132, distance: 176.2
click at [733, 67] on div at bounding box center [731, 57] width 3 height 20
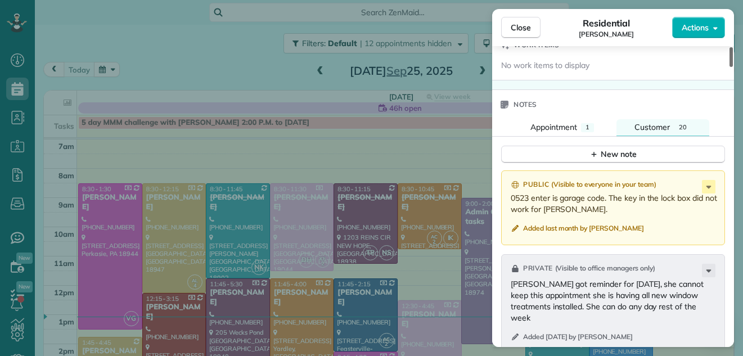
drag, startPoint x: 731, startPoint y: 135, endPoint x: 732, endPoint y: 129, distance: 6.2
click at [732, 67] on div at bounding box center [731, 57] width 3 height 20
click at [617, 154] on div "New note" at bounding box center [613, 155] width 47 height 12
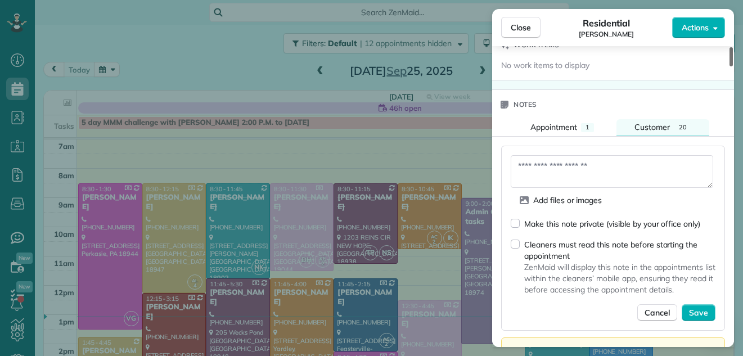
scroll to position [1125, 0]
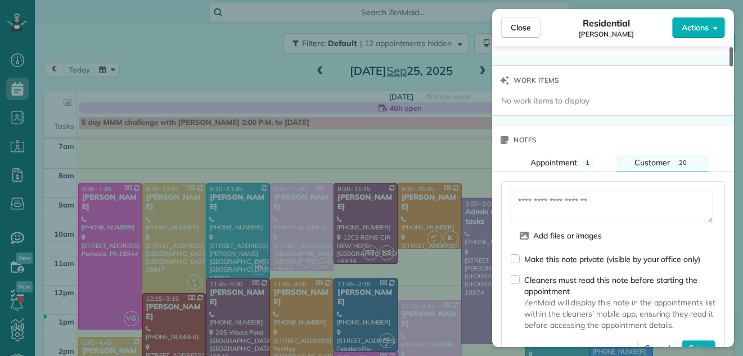
drag, startPoint x: 732, startPoint y: 125, endPoint x: 746, endPoint y: 123, distance: 14.8
click at [733, 66] on div at bounding box center [731, 56] width 3 height 19
click at [523, 198] on textarea at bounding box center [612, 207] width 203 height 33
click at [525, 195] on textarea "**********" at bounding box center [612, 207] width 203 height 33
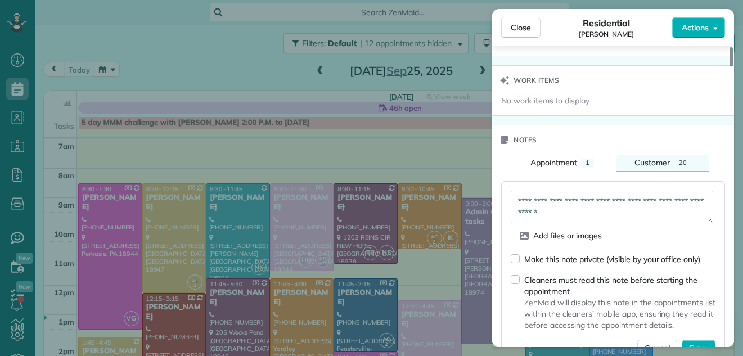
click at [525, 195] on textarea "**********" at bounding box center [612, 207] width 203 height 33
click at [586, 218] on textarea "**********" at bounding box center [612, 207] width 203 height 33
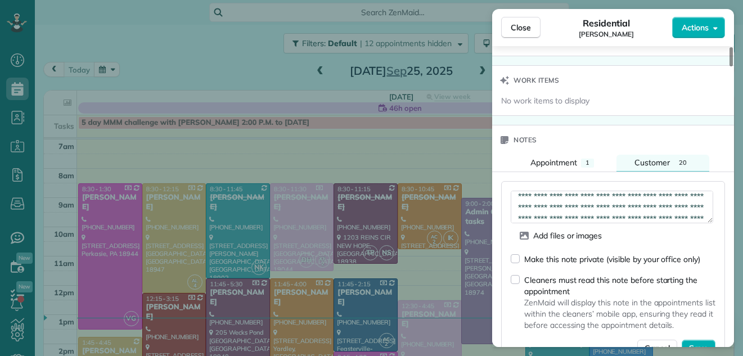
scroll to position [5, 0]
click at [668, 196] on textarea "**********" at bounding box center [612, 207] width 203 height 33
click at [670, 193] on textarea "**********" at bounding box center [612, 207] width 203 height 33
click at [653, 194] on textarea "**********" at bounding box center [612, 207] width 203 height 33
click at [656, 195] on textarea "**********" at bounding box center [612, 207] width 203 height 33
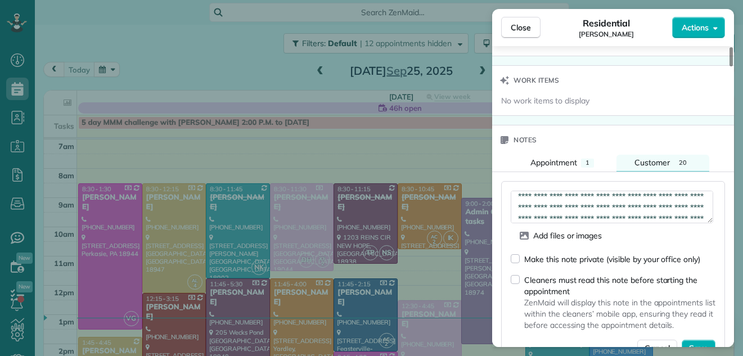
click at [656, 195] on textarea "**********" at bounding box center [612, 207] width 203 height 33
type textarea "**********"
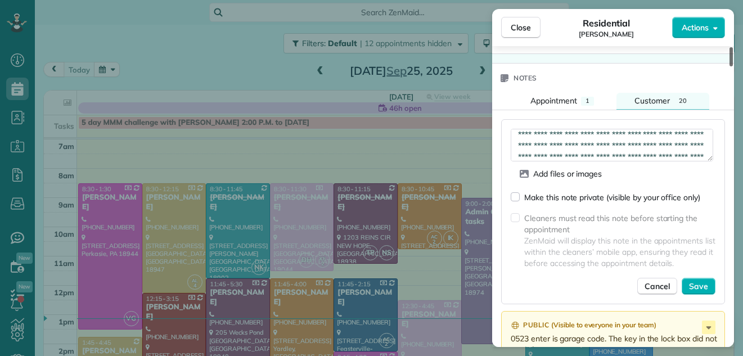
scroll to position [1213, 0]
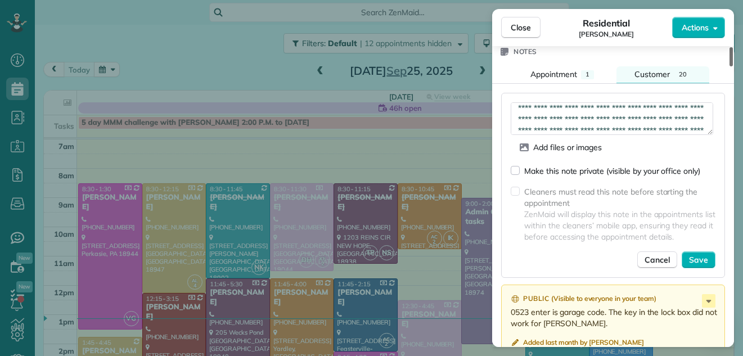
click at [732, 66] on div at bounding box center [731, 56] width 3 height 19
click at [702, 260] on span "Save" at bounding box center [698, 259] width 19 height 11
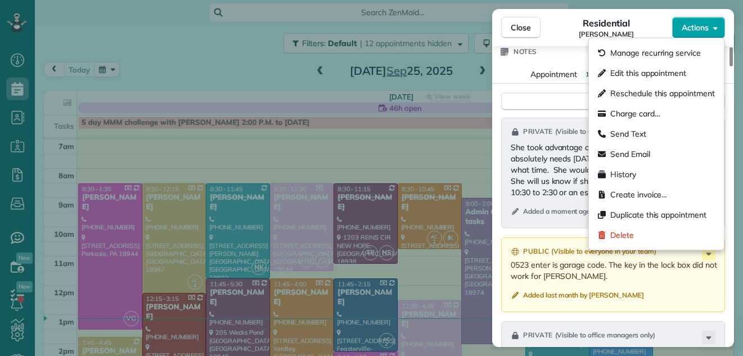
click at [699, 25] on span "Actions" at bounding box center [695, 27] width 27 height 11
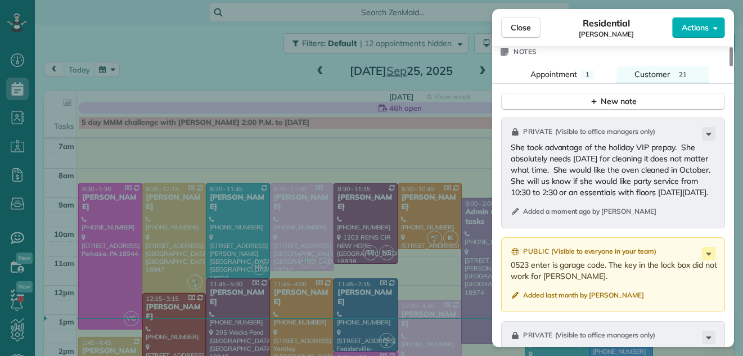
click at [561, 25] on div "Residential Jennifer Jaronski" at bounding box center [607, 27] width 132 height 23
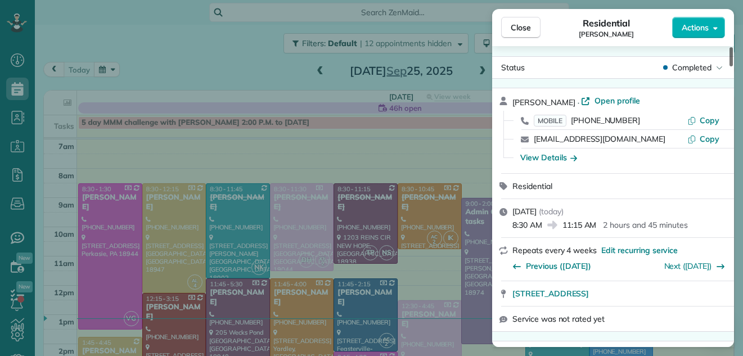
scroll to position [0, 0]
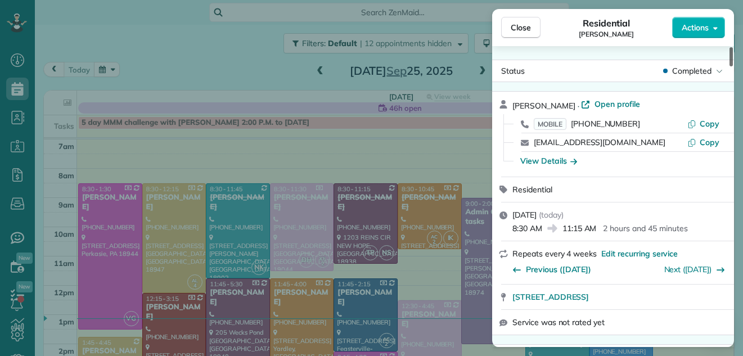
drag, startPoint x: 732, startPoint y: 129, endPoint x: 724, endPoint y: 27, distance: 102.2
click at [730, 47] on div at bounding box center [731, 56] width 3 height 19
click at [617, 104] on span "Open profile" at bounding box center [618, 103] width 46 height 11
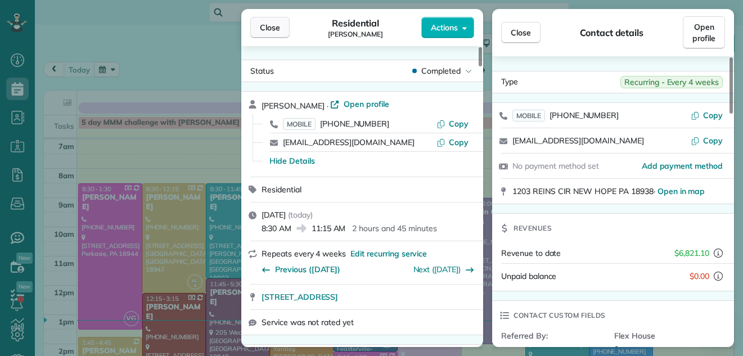
click at [272, 25] on span "Close" at bounding box center [270, 27] width 20 height 11
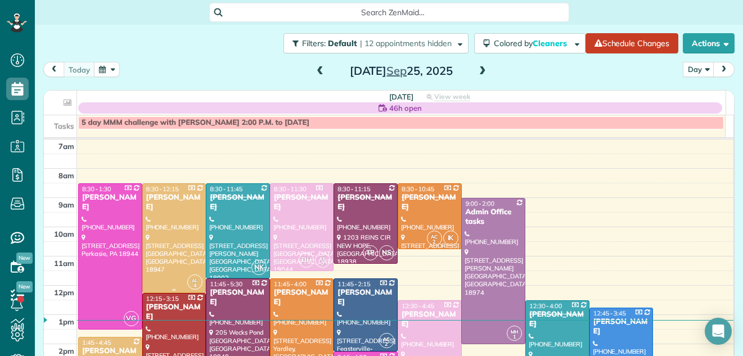
click at [180, 223] on div at bounding box center [174, 238] width 63 height 109
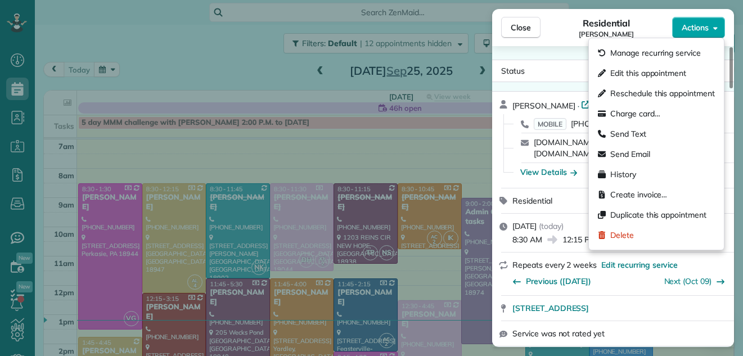
click at [700, 24] on span "Actions" at bounding box center [695, 27] width 27 height 11
click at [646, 24] on div "Residential Suzanne Day" at bounding box center [607, 27] width 132 height 23
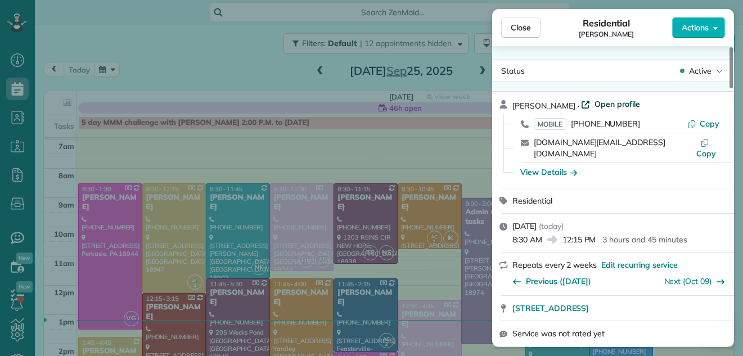
click at [613, 100] on span "Open profile" at bounding box center [618, 103] width 46 height 11
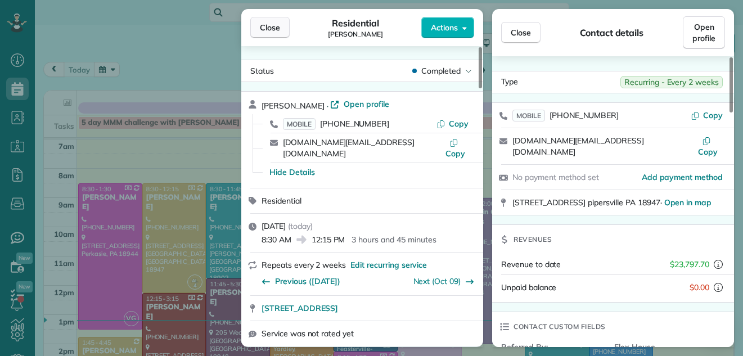
click at [275, 26] on span "Close" at bounding box center [270, 27] width 20 height 11
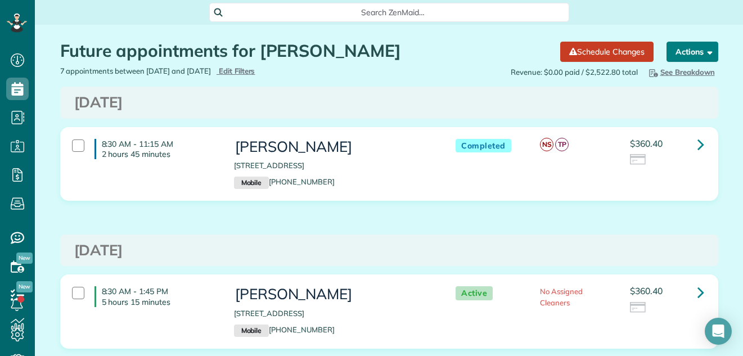
click at [685, 43] on button "Actions" at bounding box center [693, 52] width 52 height 20
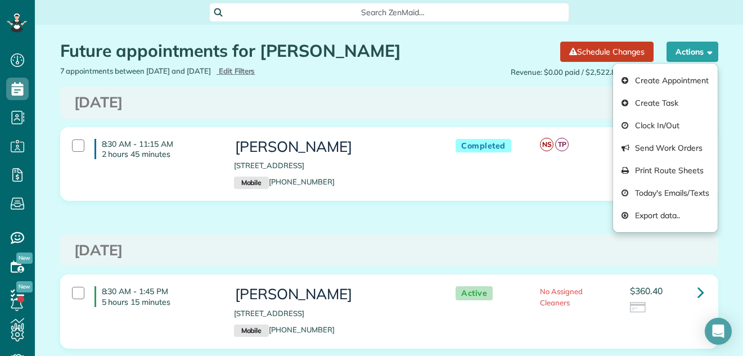
click at [402, 77] on div "Revenue: $0.00 paid / $2,522.80 total Hide Breakdown See Breakdown Total Revenu…" at bounding box center [558, 72] width 338 height 12
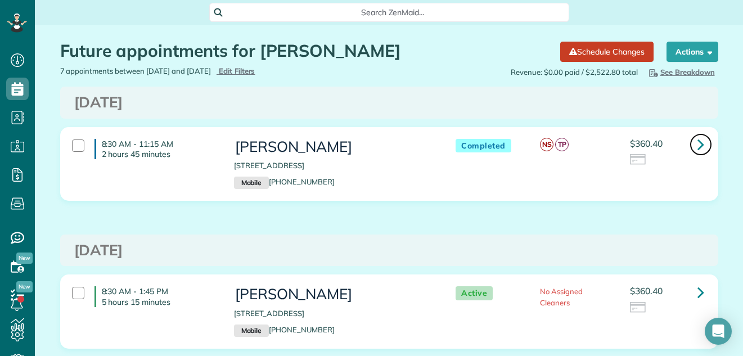
click at [698, 142] on icon at bounding box center [701, 144] width 7 height 20
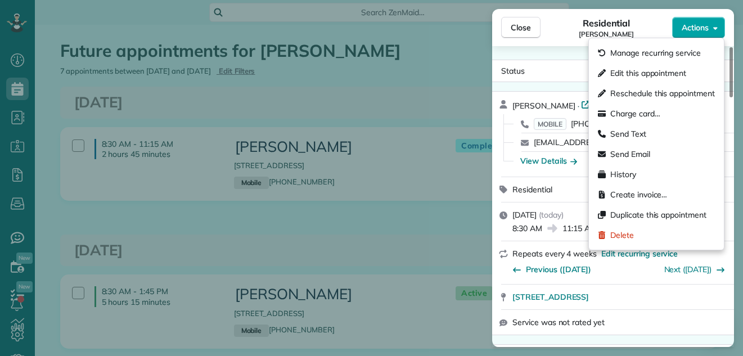
click at [693, 21] on button "Actions" at bounding box center [698, 27] width 53 height 21
click at [564, 29] on div "Residential [PERSON_NAME]" at bounding box center [607, 27] width 132 height 23
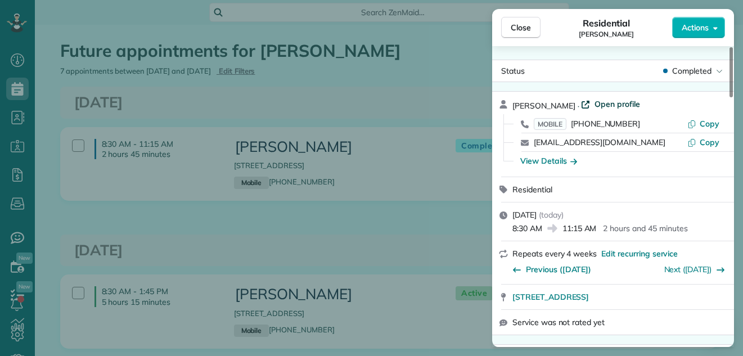
click at [607, 100] on span "Open profile" at bounding box center [618, 103] width 46 height 11
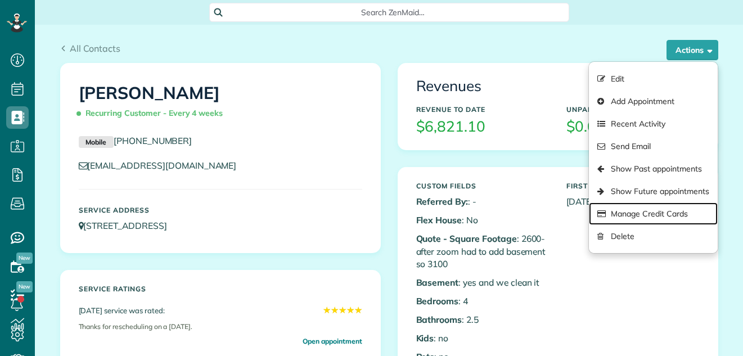
click at [647, 209] on link "Manage Credit Cards" at bounding box center [653, 214] width 128 height 23
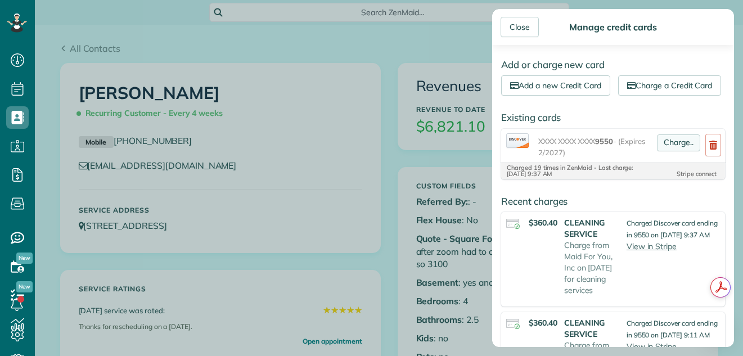
click at [671, 151] on link "Charge.." at bounding box center [678, 142] width 43 height 17
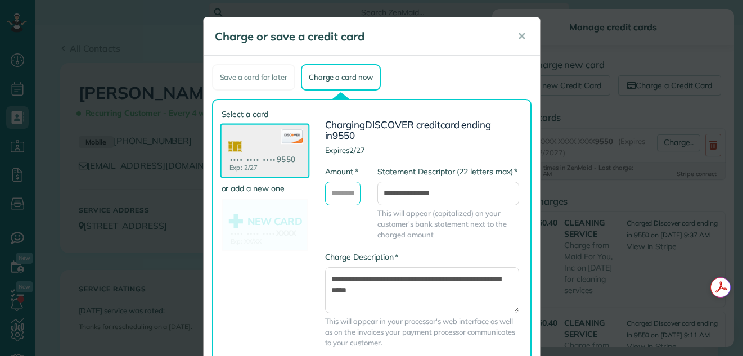
click at [354, 192] on input "* Amount" at bounding box center [343, 194] width 36 height 24
type input "********"
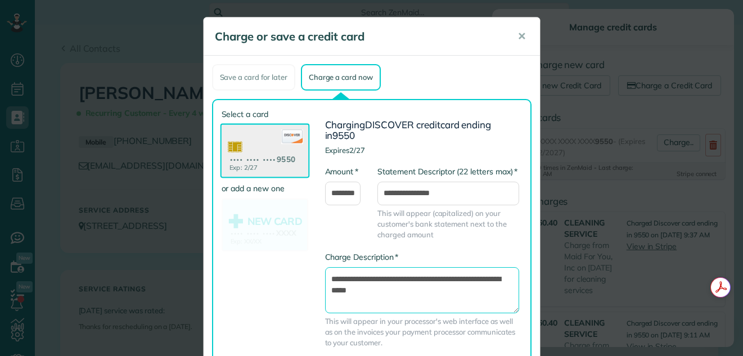
click at [328, 280] on textarea "**********" at bounding box center [422, 290] width 194 height 46
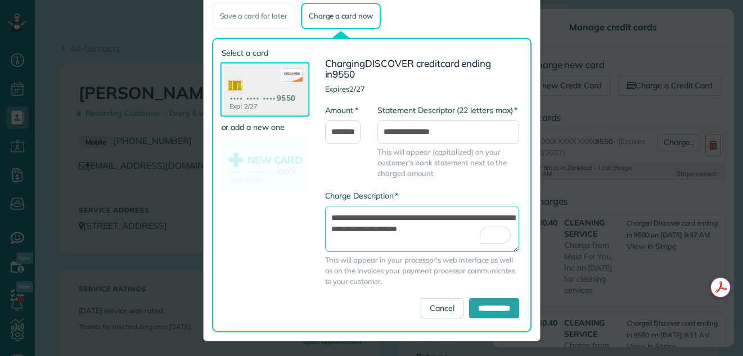
scroll to position [64, 0]
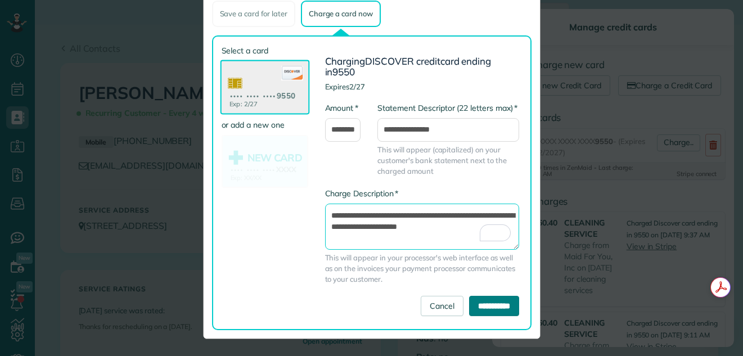
type textarea "**********"
click at [488, 306] on input "**********" at bounding box center [494, 306] width 50 height 20
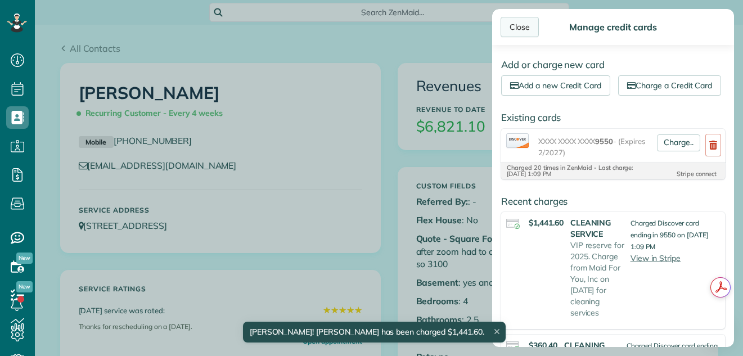
click at [525, 27] on div "Close" at bounding box center [520, 27] width 38 height 20
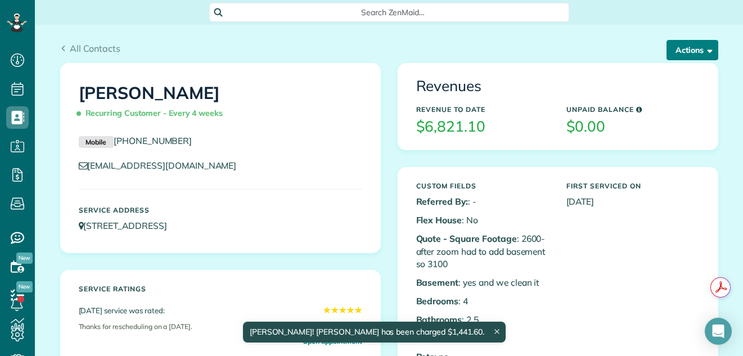
click at [680, 47] on button "Actions" at bounding box center [693, 50] width 52 height 20
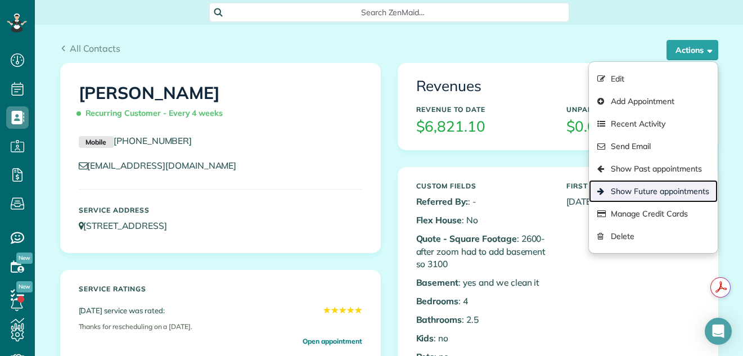
click at [637, 183] on link "Show Future appointments" at bounding box center [653, 191] width 128 height 23
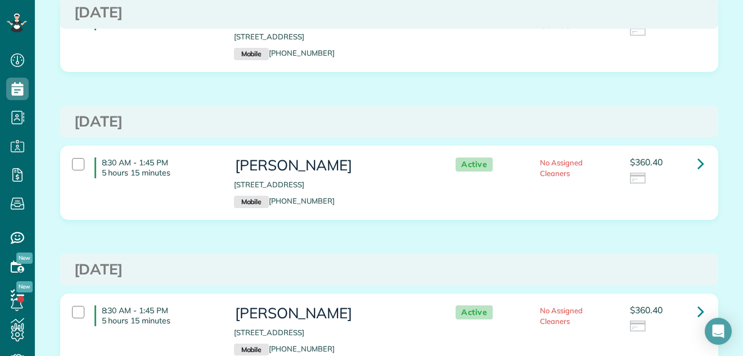
scroll to position [281, 0]
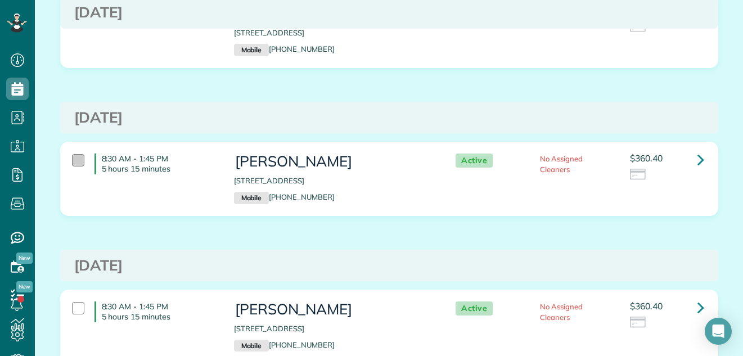
click at [77, 160] on div at bounding box center [78, 160] width 12 height 12
click at [72, 308] on div at bounding box center [78, 308] width 12 height 12
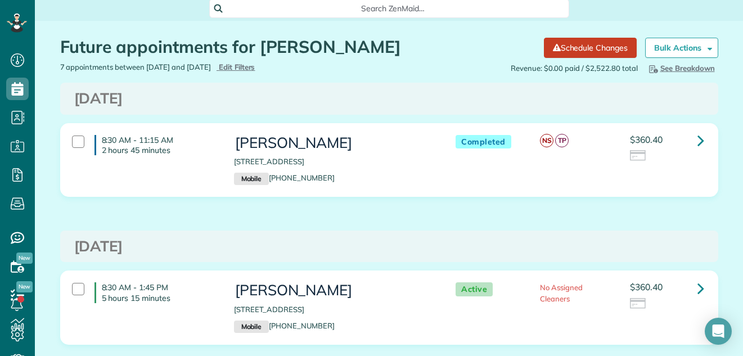
scroll to position [0, 0]
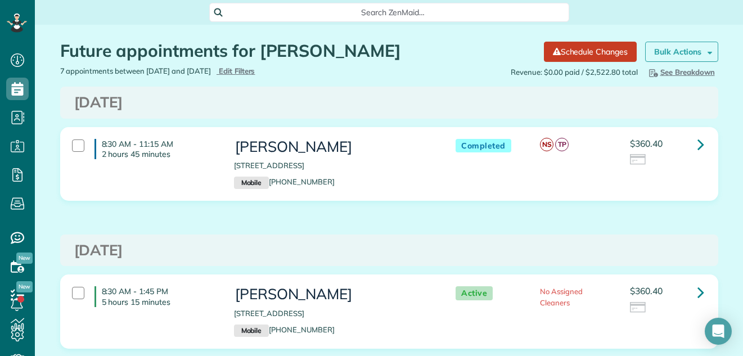
click at [687, 47] on strong "Bulk Actions" at bounding box center [677, 52] width 47 height 10
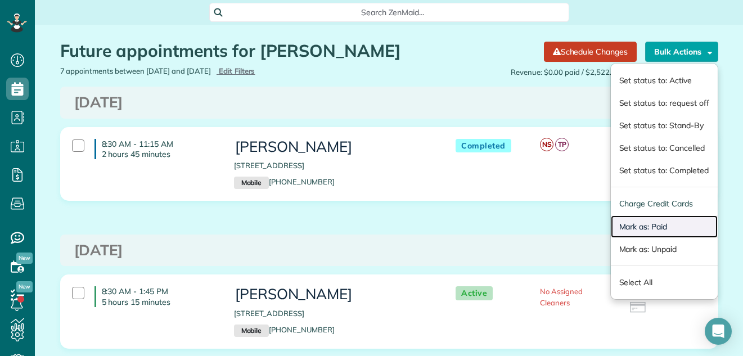
click at [659, 227] on link "Mark as: Paid" at bounding box center [664, 226] width 107 height 23
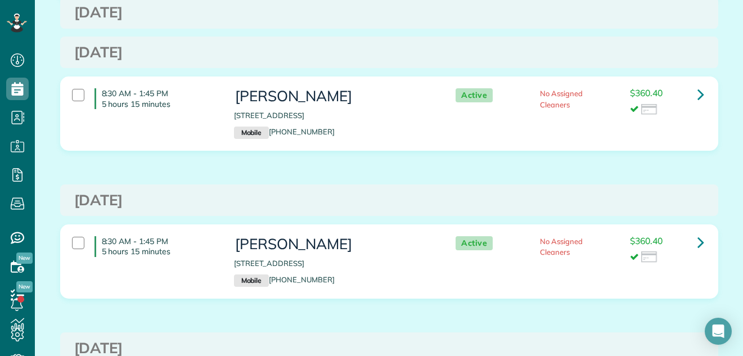
scroll to position [232, 0]
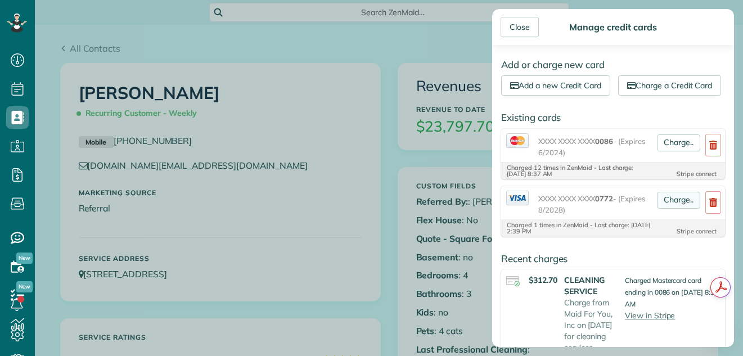
click at [670, 209] on link "Charge.." at bounding box center [678, 200] width 43 height 17
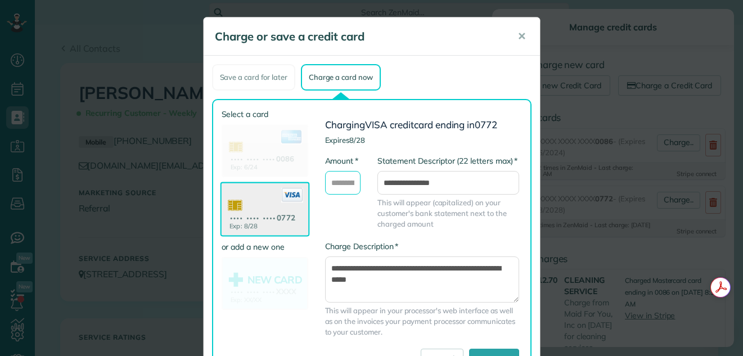
click at [339, 181] on input "* Amount" at bounding box center [343, 183] width 36 height 24
type input "*******"
click at [326, 269] on textarea "**********" at bounding box center [422, 280] width 194 height 46
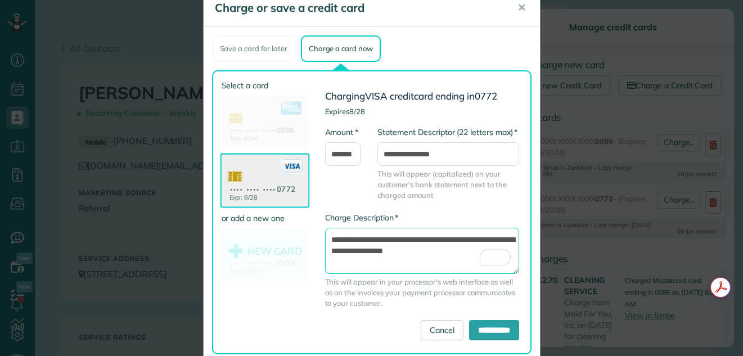
scroll to position [53, 0]
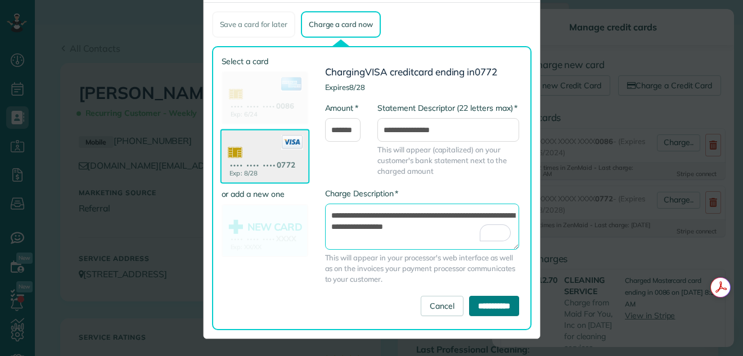
type textarea "**********"
click at [476, 305] on input "**********" at bounding box center [494, 306] width 50 height 20
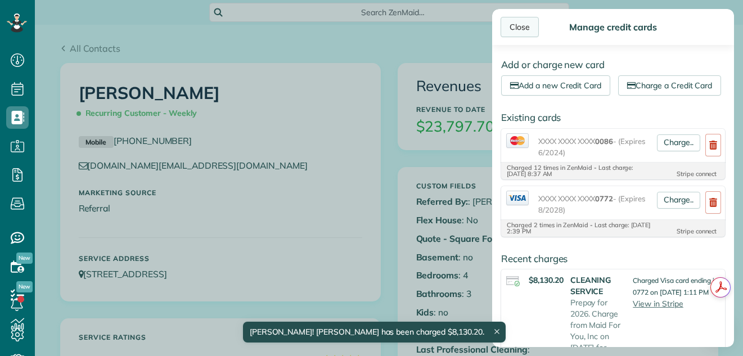
click at [516, 25] on div "Close" at bounding box center [520, 27] width 38 height 20
